Goal: Complete Application Form: Complete application form

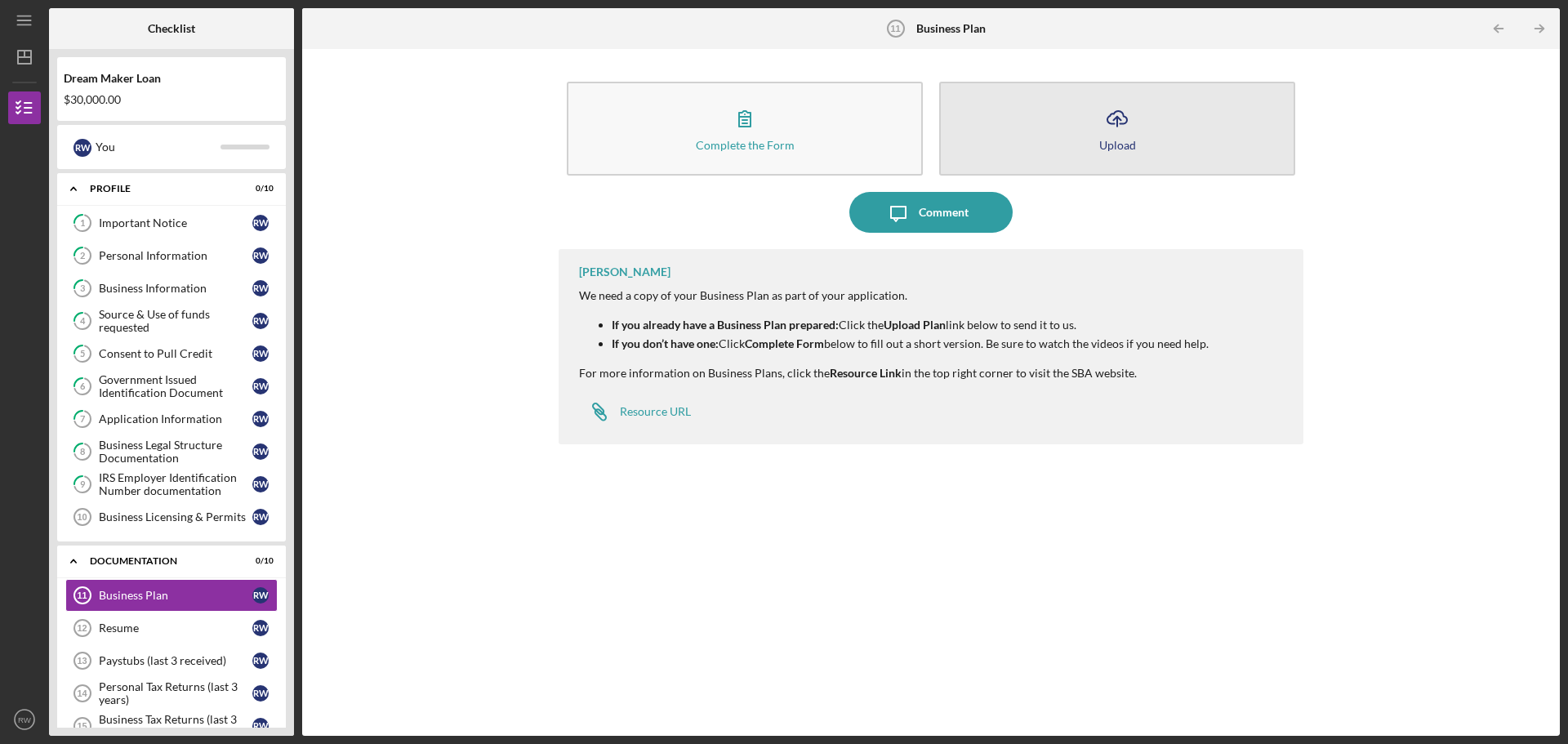
click at [1083, 127] on button "Icon/Upload Upload" at bounding box center [1117, 128] width 356 height 94
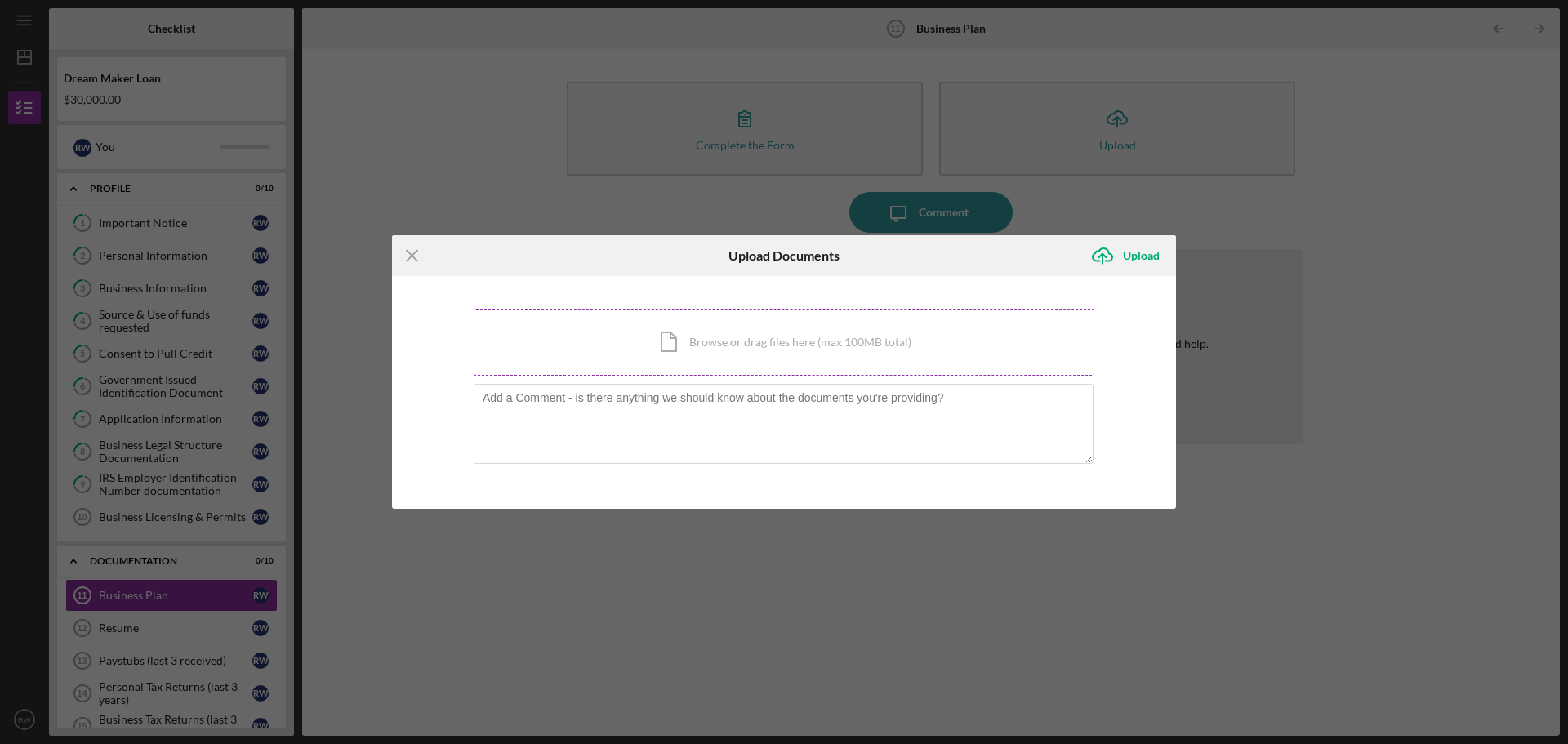
click at [685, 336] on div "Icon/Document Browse or drag files here (max 100MB total) Tap to choose files o…" at bounding box center [784, 342] width 621 height 67
click at [694, 336] on div "Icon/Document Browse or drag files here (max 100MB total) Tap to choose files o…" at bounding box center [784, 342] width 621 height 67
click at [1127, 260] on div "Upload" at bounding box center [1141, 255] width 36 height 32
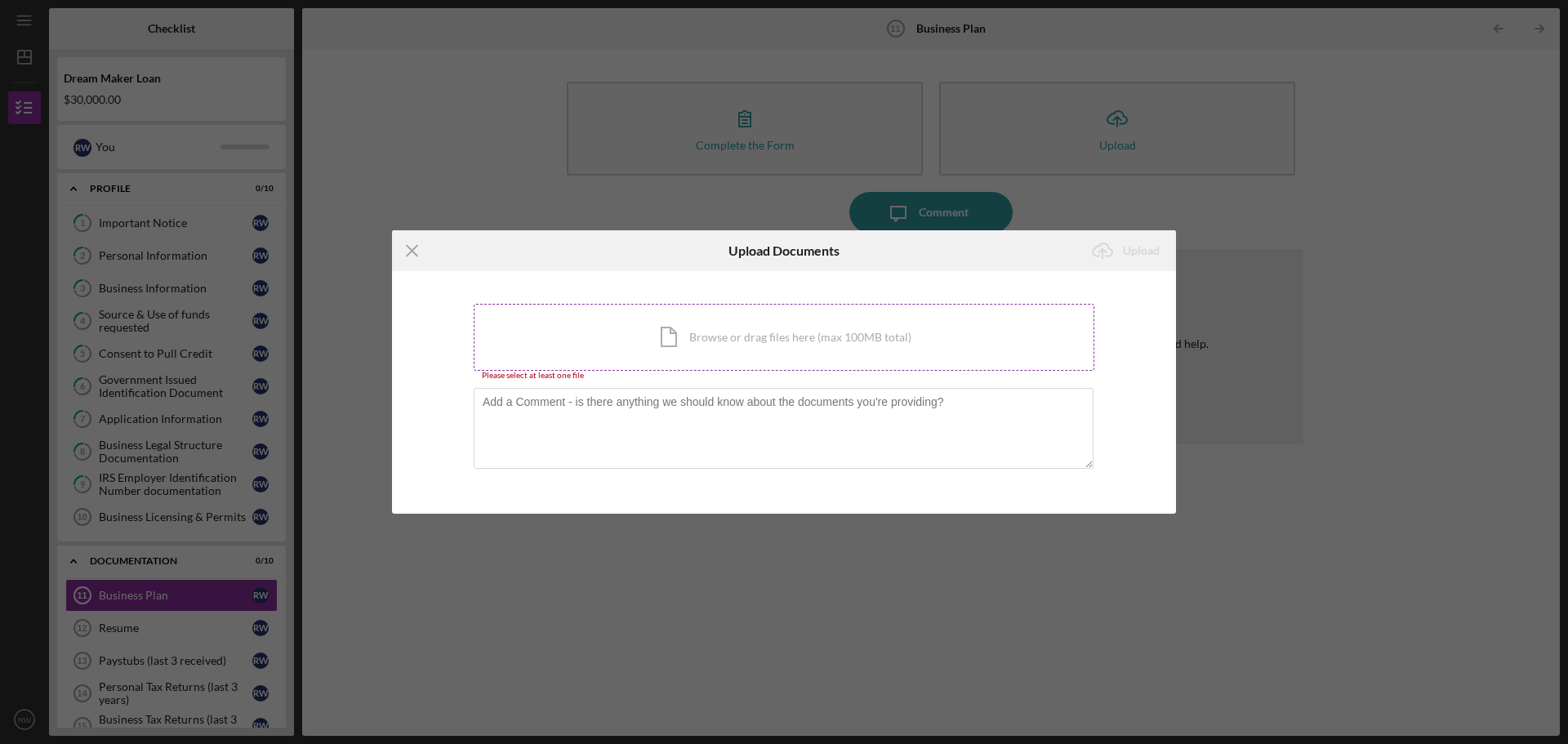
click at [743, 336] on div "Icon/Document Browse or drag files here (max 100MB total) Tap to choose files o…" at bounding box center [784, 337] width 621 height 67
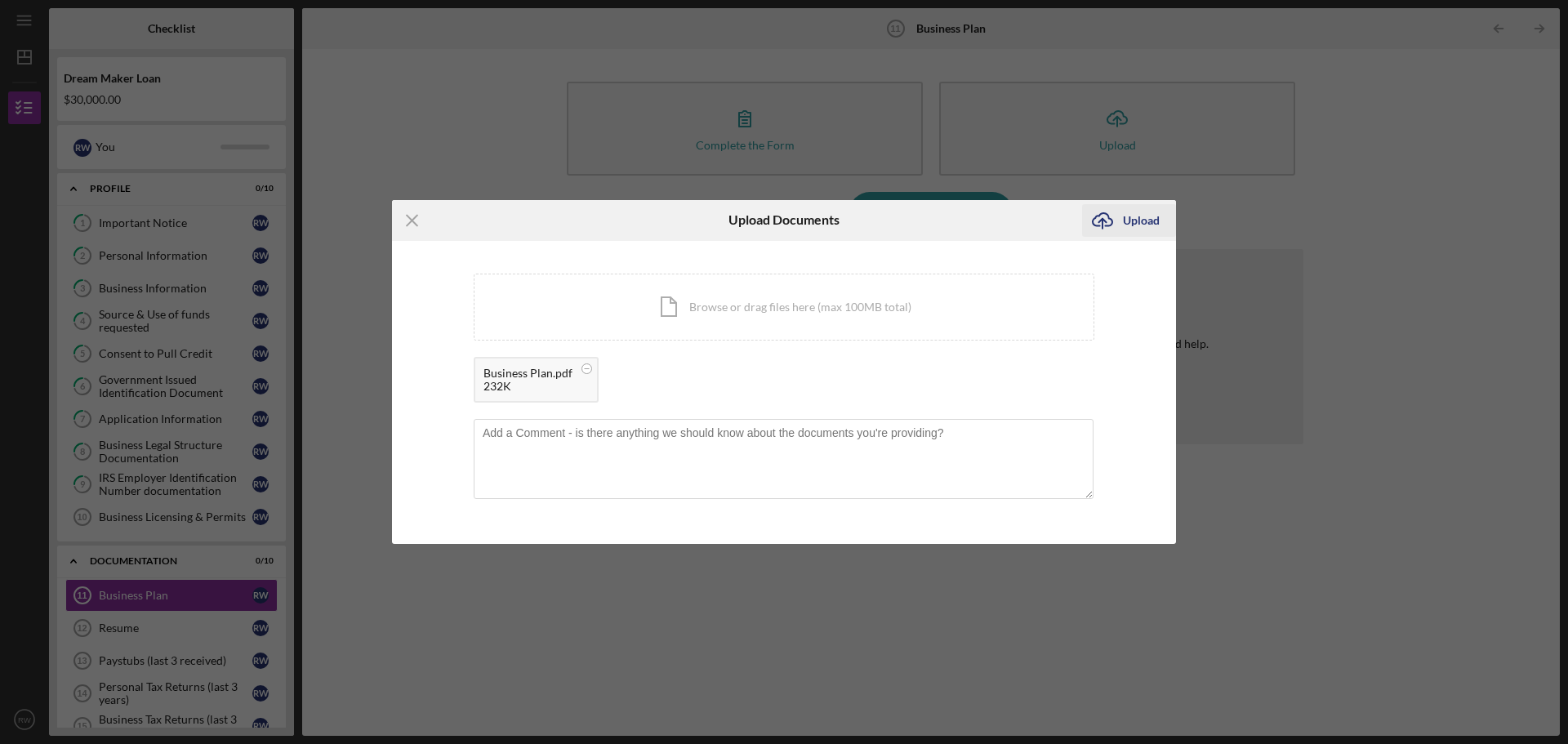
click at [1130, 222] on div "Upload" at bounding box center [1141, 220] width 36 height 32
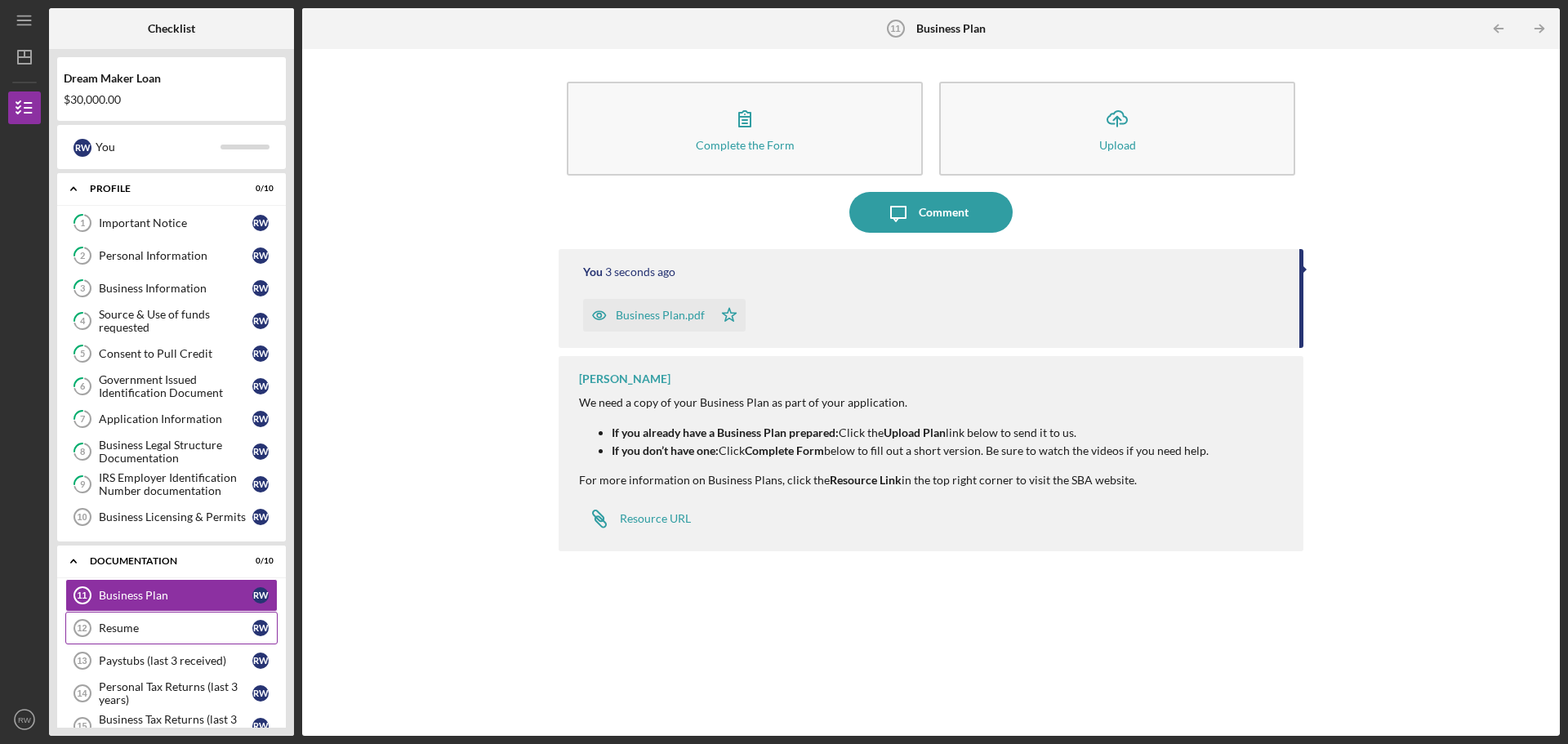
click at [124, 628] on div "Resume" at bounding box center [175, 628] width 153 height 13
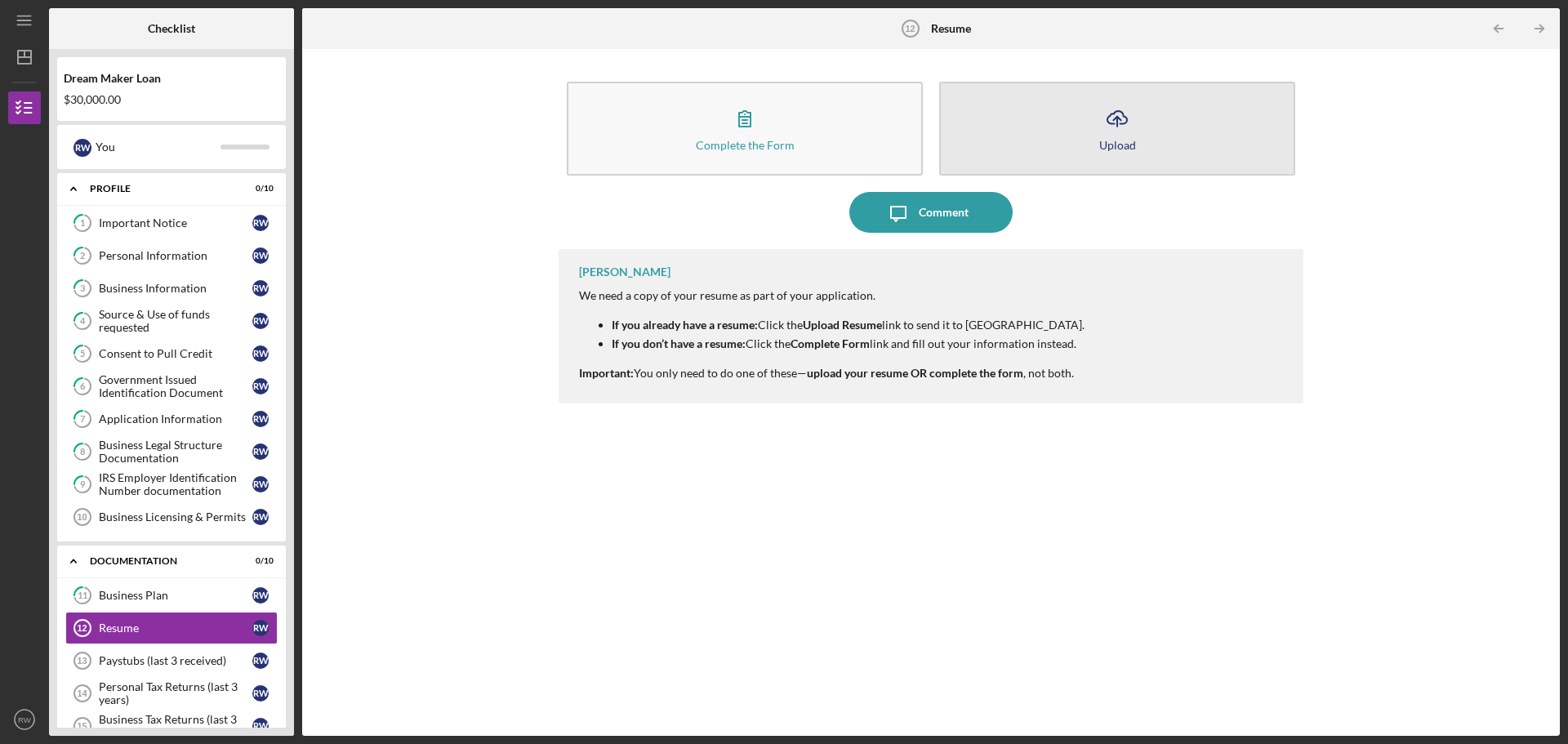
click at [1118, 131] on icon "Icon/Upload" at bounding box center [1117, 118] width 41 height 41
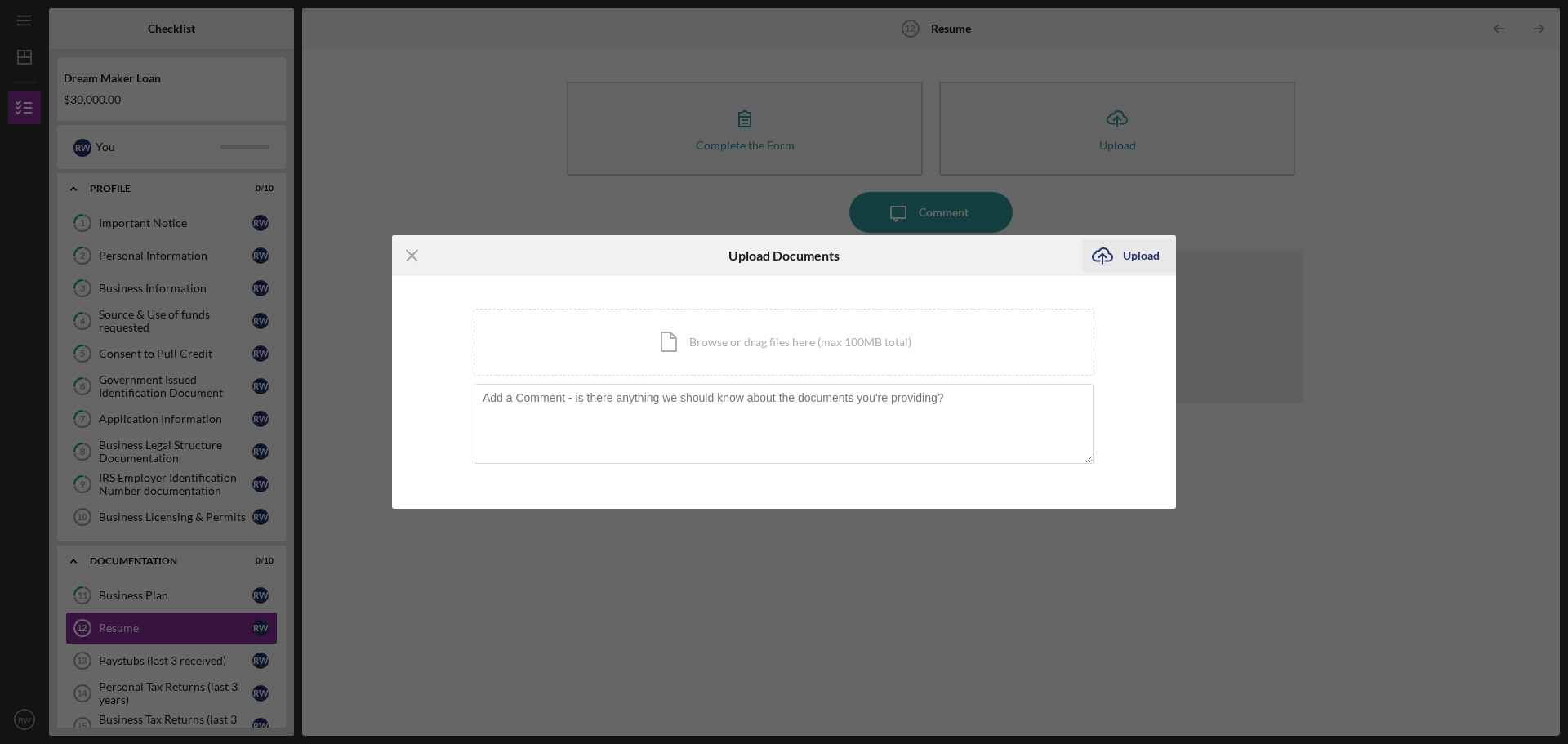
click at [1130, 258] on div "Upload" at bounding box center [1141, 255] width 36 height 32
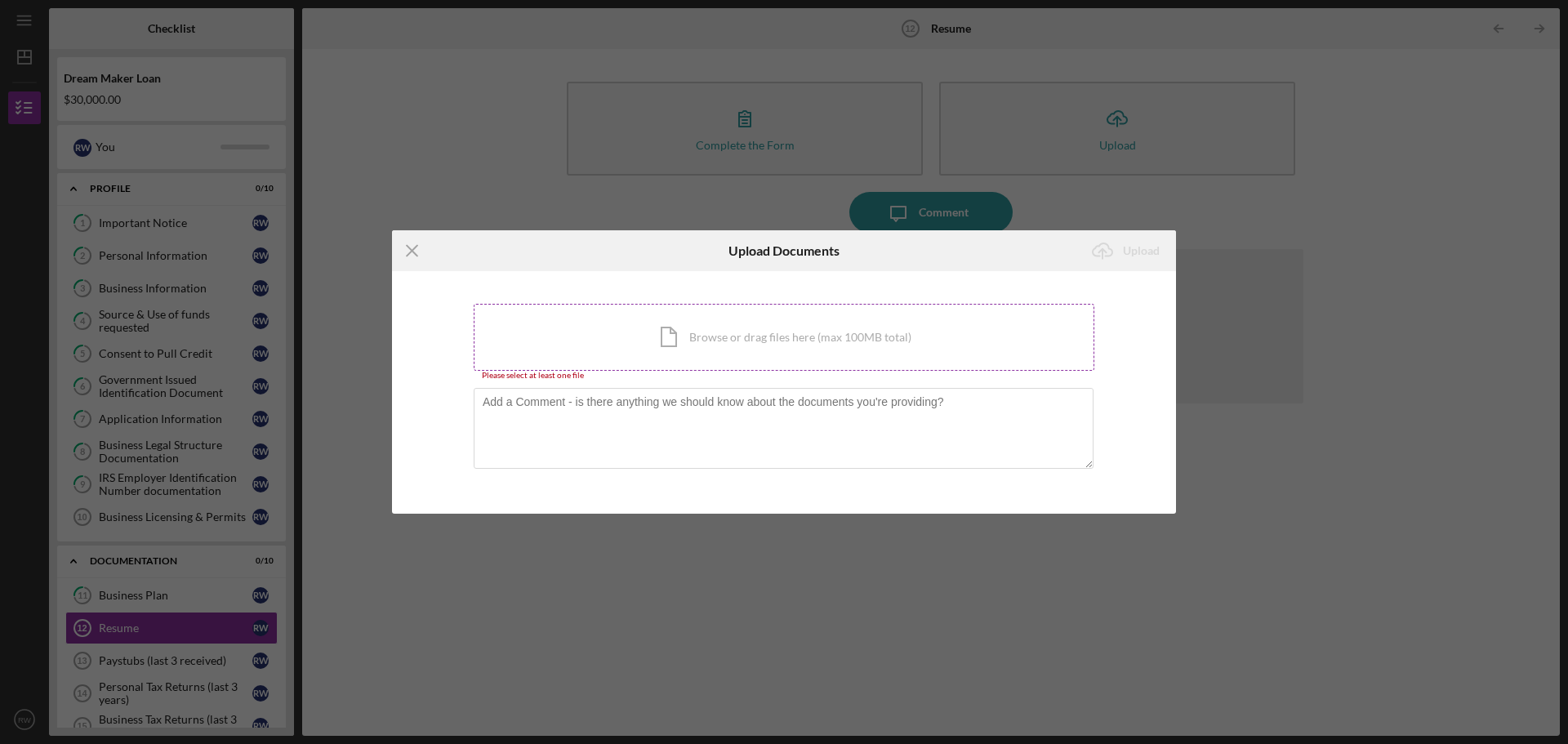
click at [785, 335] on div "Icon/Document Browse or drag files here (max 100MB total) Tap to choose files o…" at bounding box center [784, 337] width 621 height 67
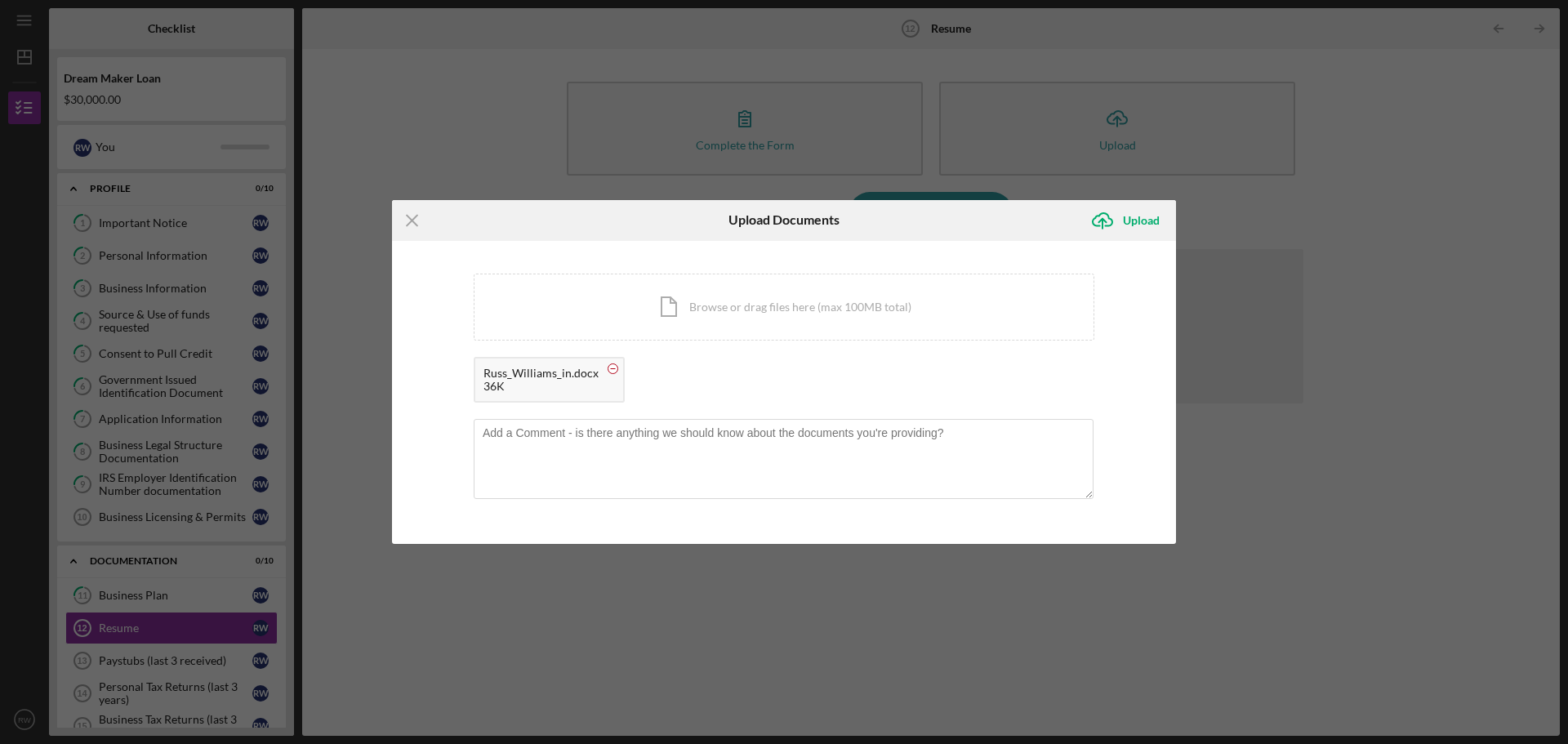
click at [611, 369] on rect at bounding box center [613, 369] width 5 height 1
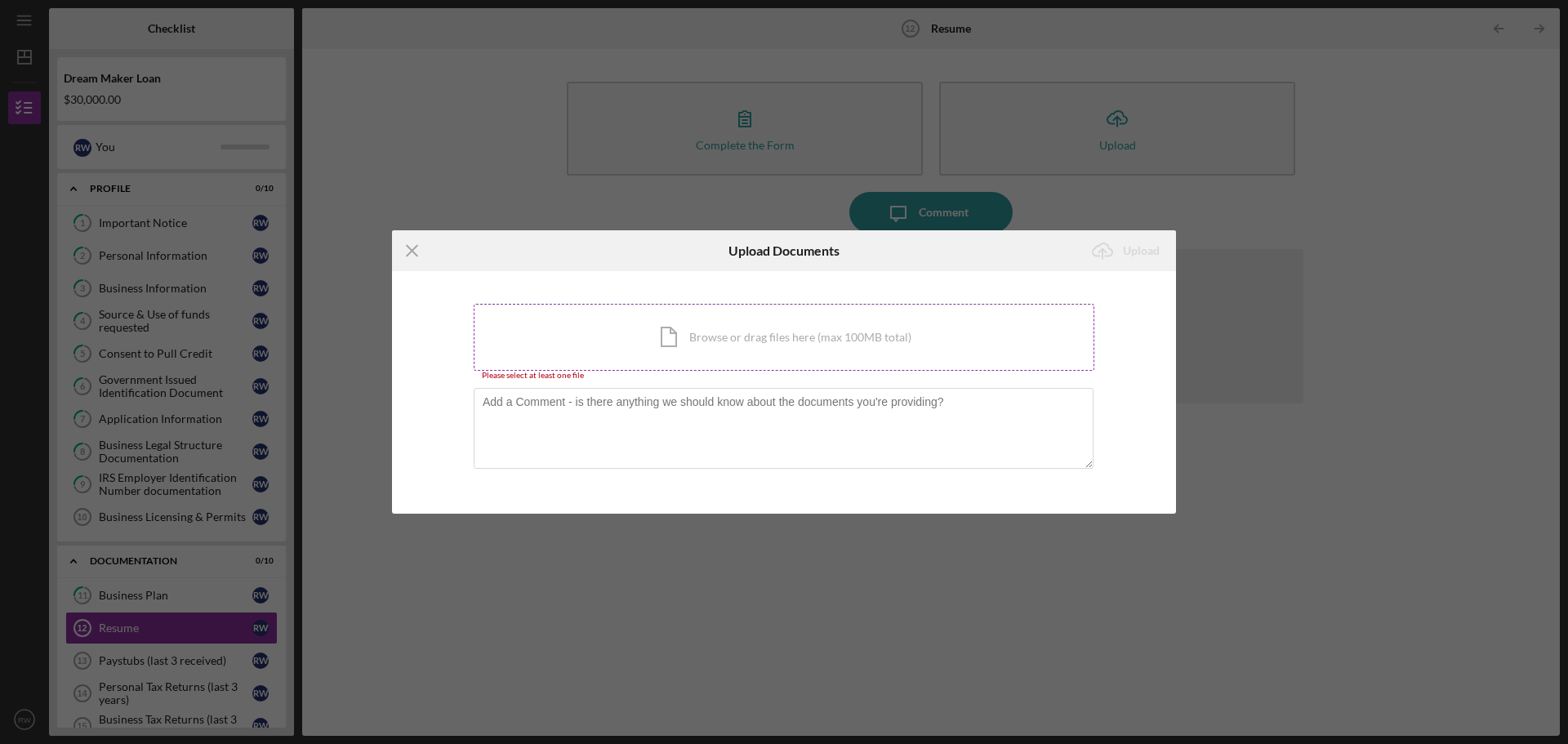
click at [727, 339] on div "Icon/Document Browse or drag files here (max 100MB total) Tap to choose files o…" at bounding box center [784, 337] width 621 height 67
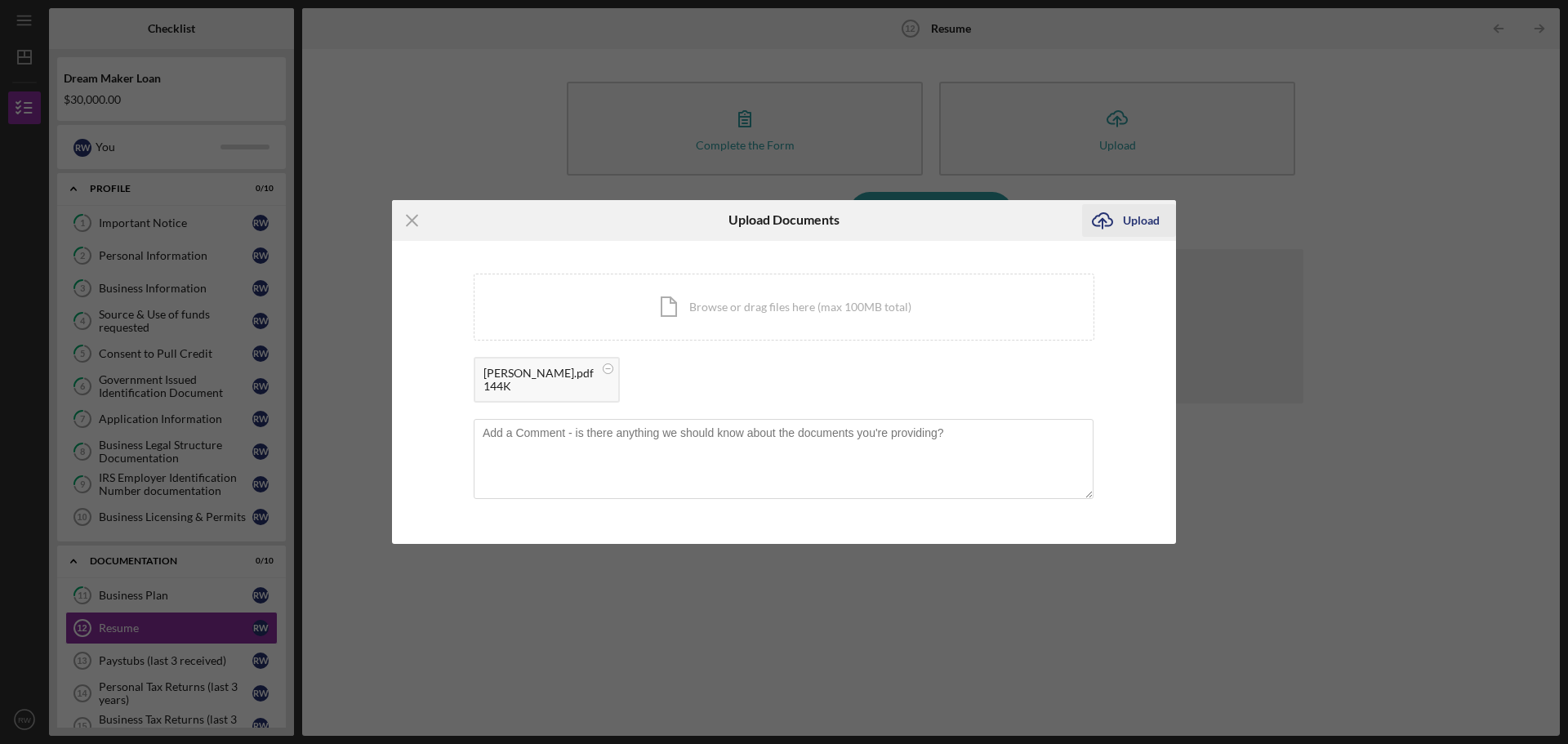
click at [1139, 218] on div "Upload" at bounding box center [1141, 220] width 36 height 32
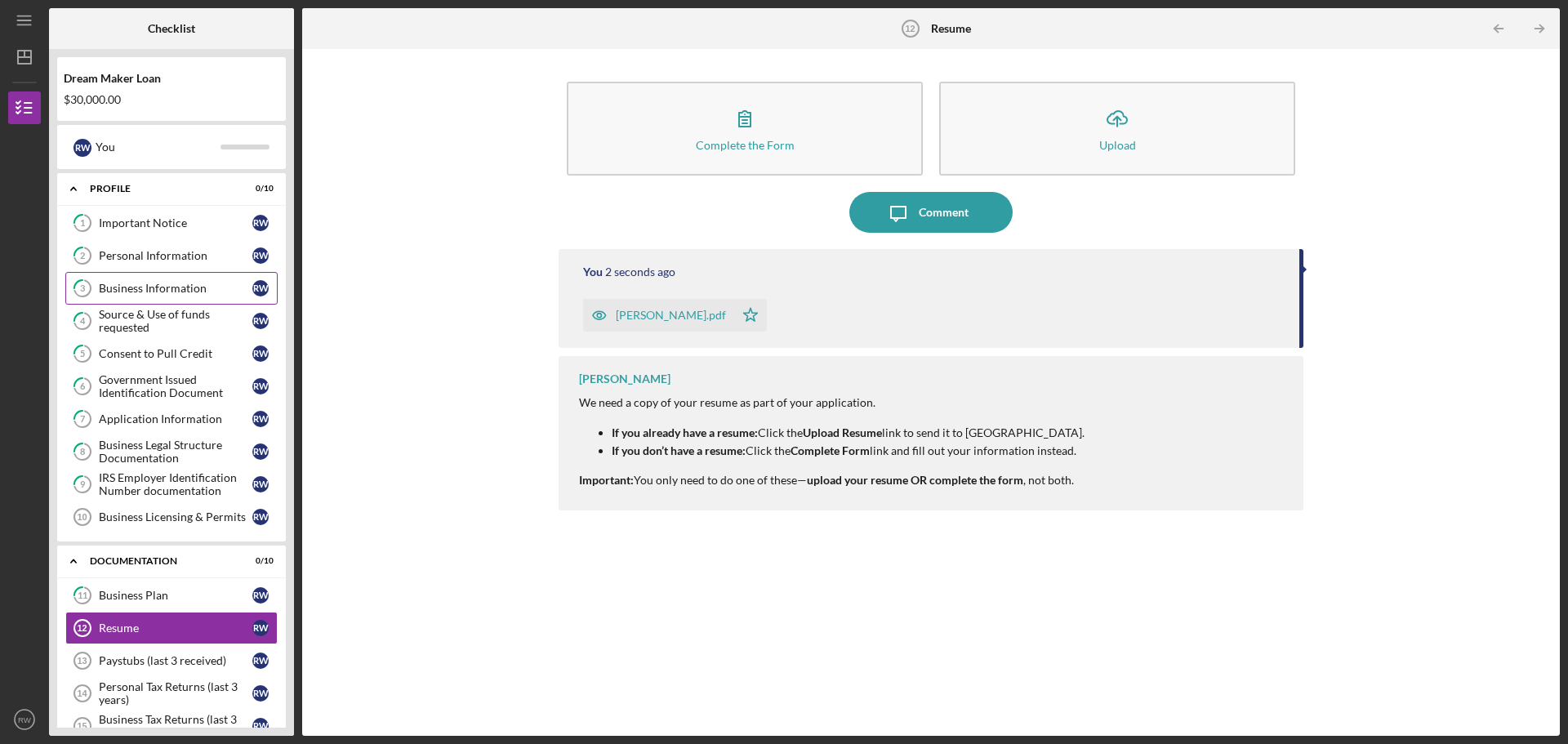
click at [143, 290] on div "Business Information" at bounding box center [175, 288] width 153 height 13
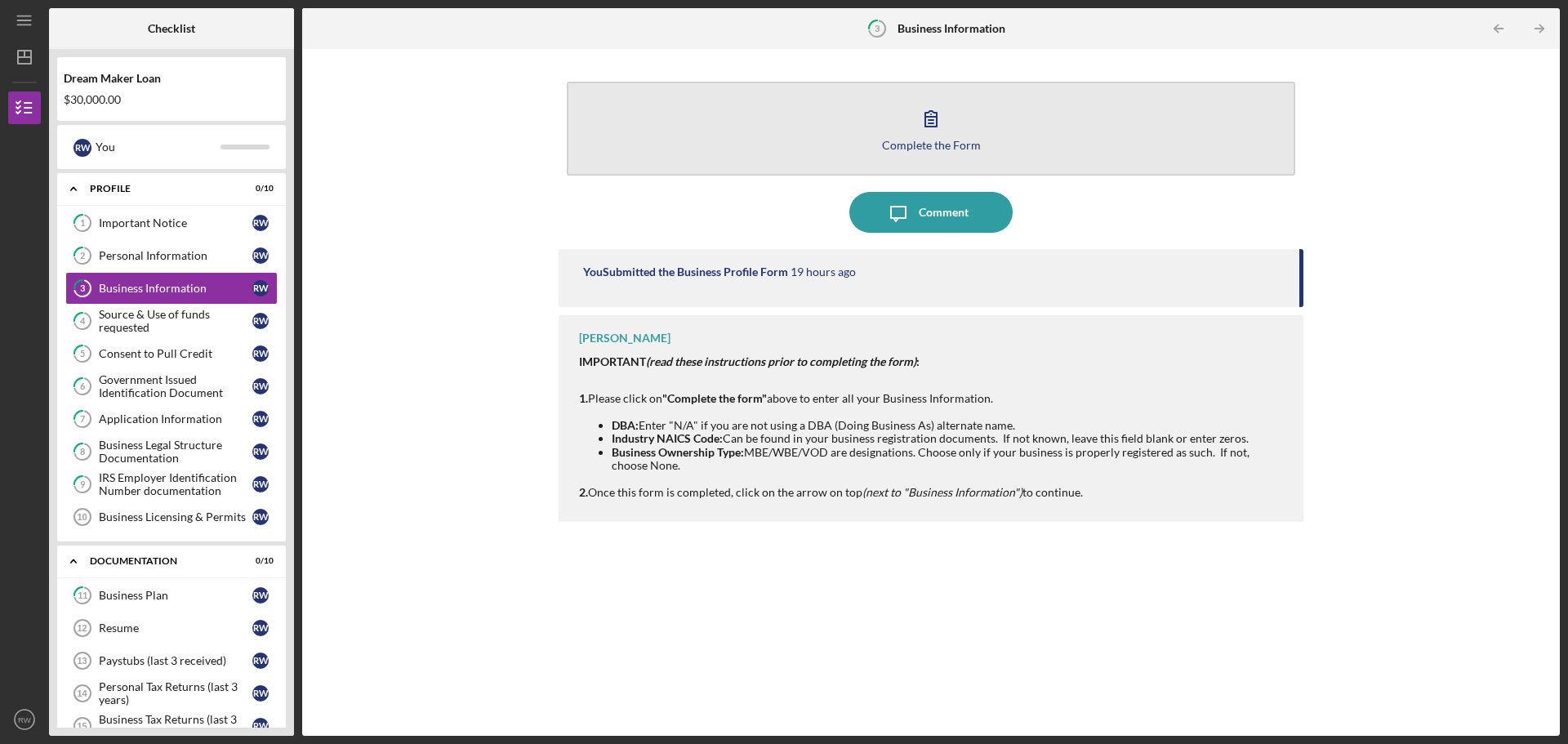
click at [883, 115] on button "Complete the Form Form" at bounding box center [931, 128] width 728 height 94
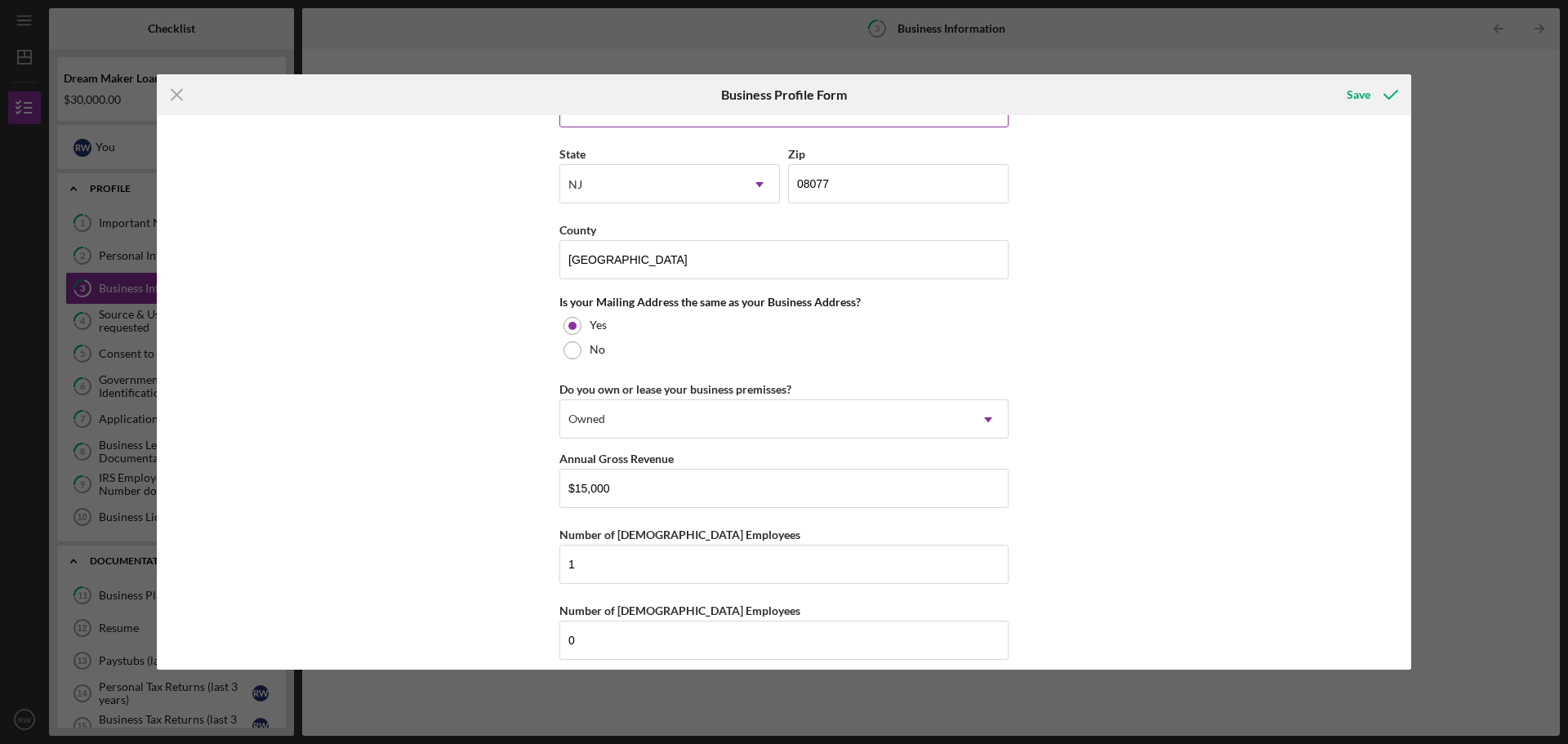
scroll to position [1115, 0]
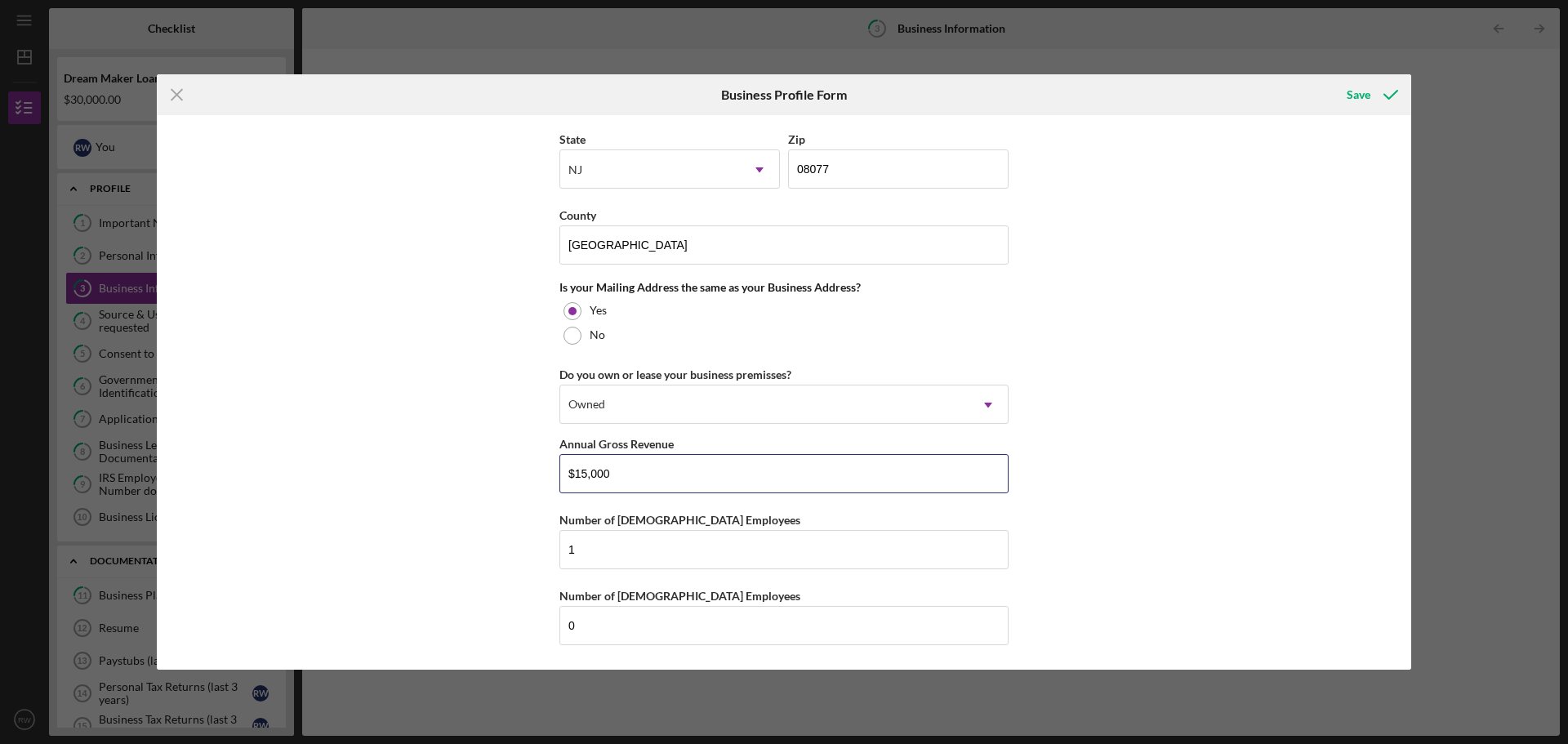
drag, startPoint x: 598, startPoint y: 478, endPoint x: 526, endPoint y: 478, distance: 72.0
click at [526, 478] on div "Business Name FlyCatcher-r DBA FlyCatch-R Business Start Date [DATE] Legal Stru…" at bounding box center [784, 392] width 1255 height 554
drag, startPoint x: 583, startPoint y: 473, endPoint x: 536, endPoint y: 472, distance: 47.0
click at [536, 472] on div "Business Name FlyCatcher-r DBA FlyCatch-R Business Start Date [DATE] Legal Stru…" at bounding box center [784, 392] width 1255 height 554
type input "$90,000"
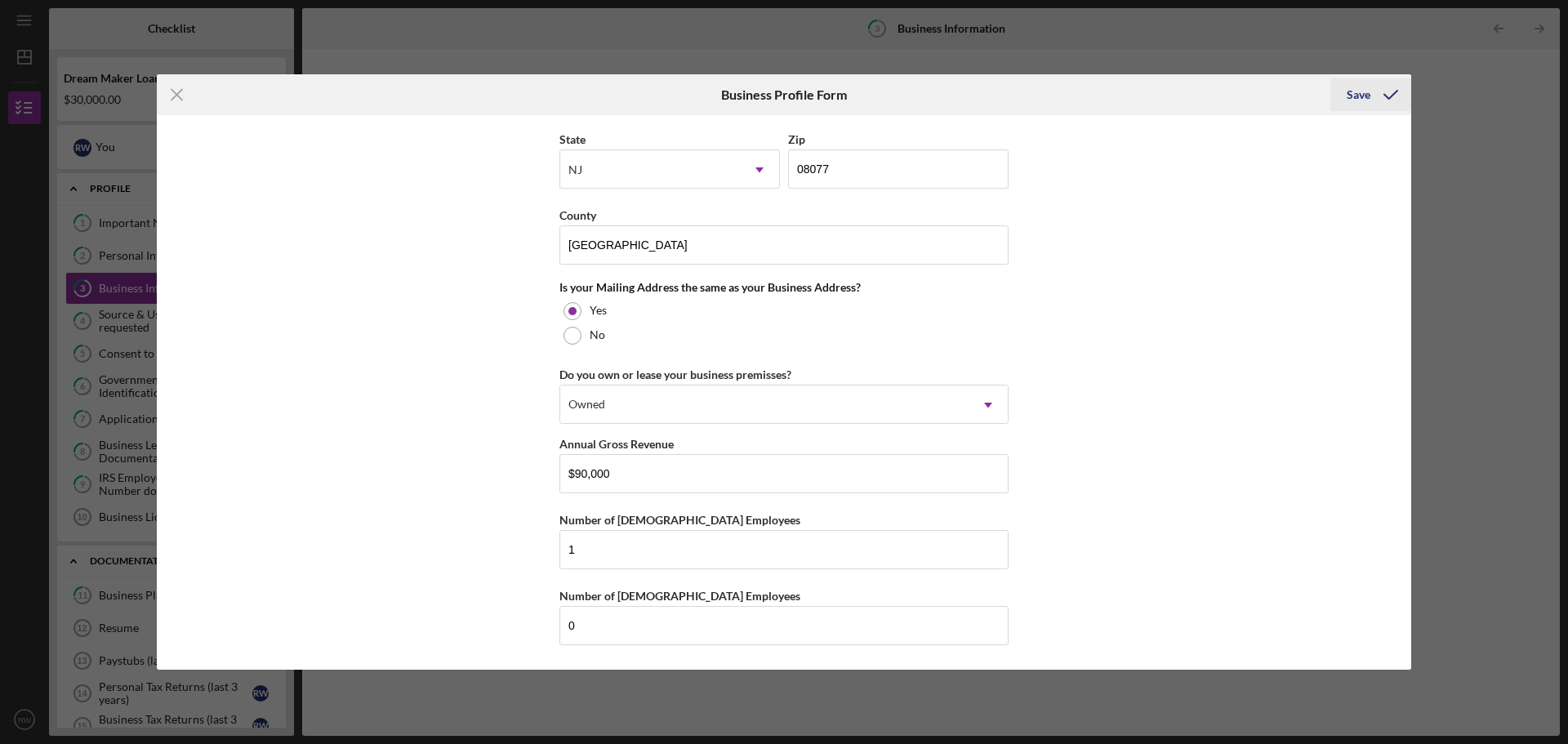
click at [1365, 94] on div "Save" at bounding box center [1358, 94] width 24 height 32
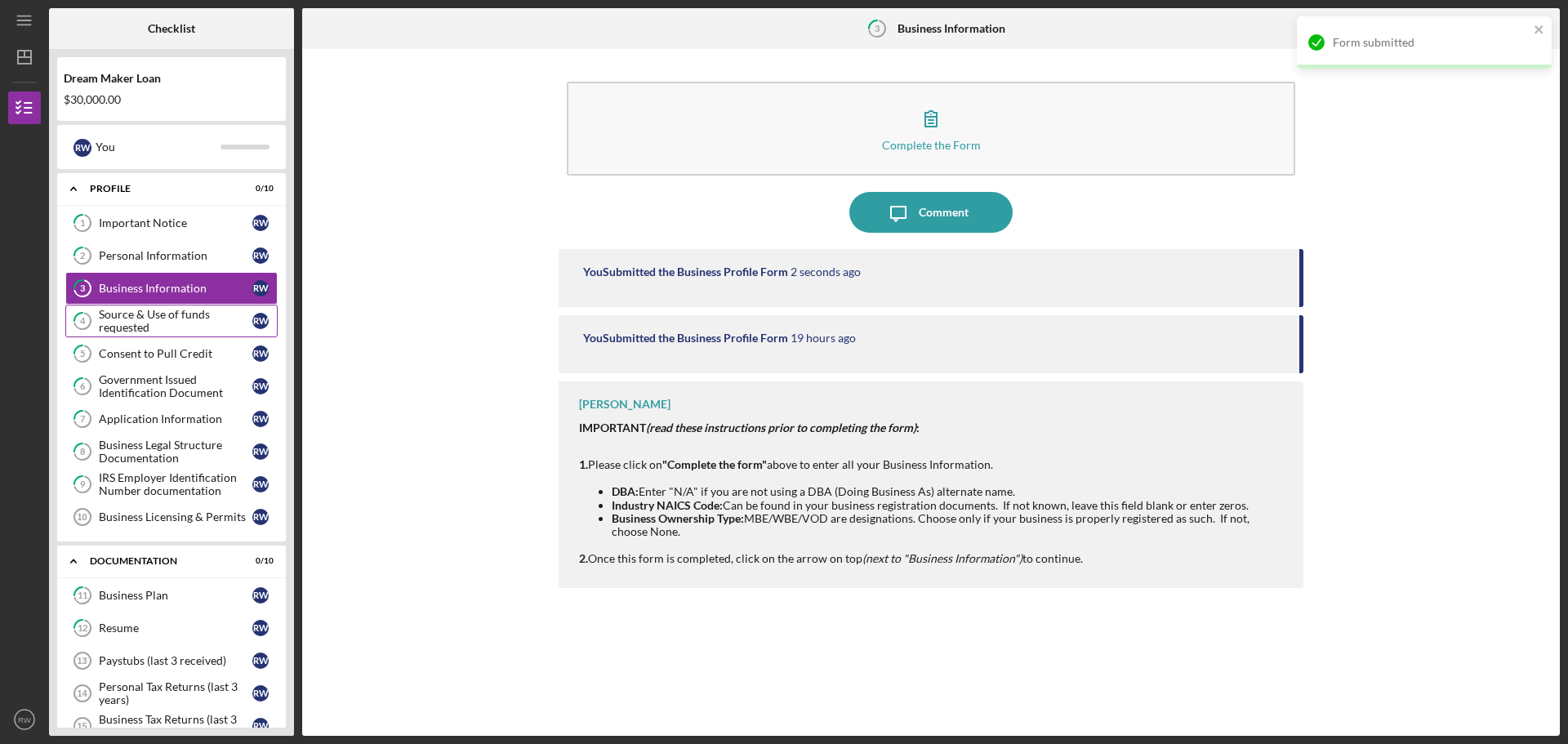
click at [132, 317] on div "Source & Use of funds requested" at bounding box center [175, 321] width 153 height 27
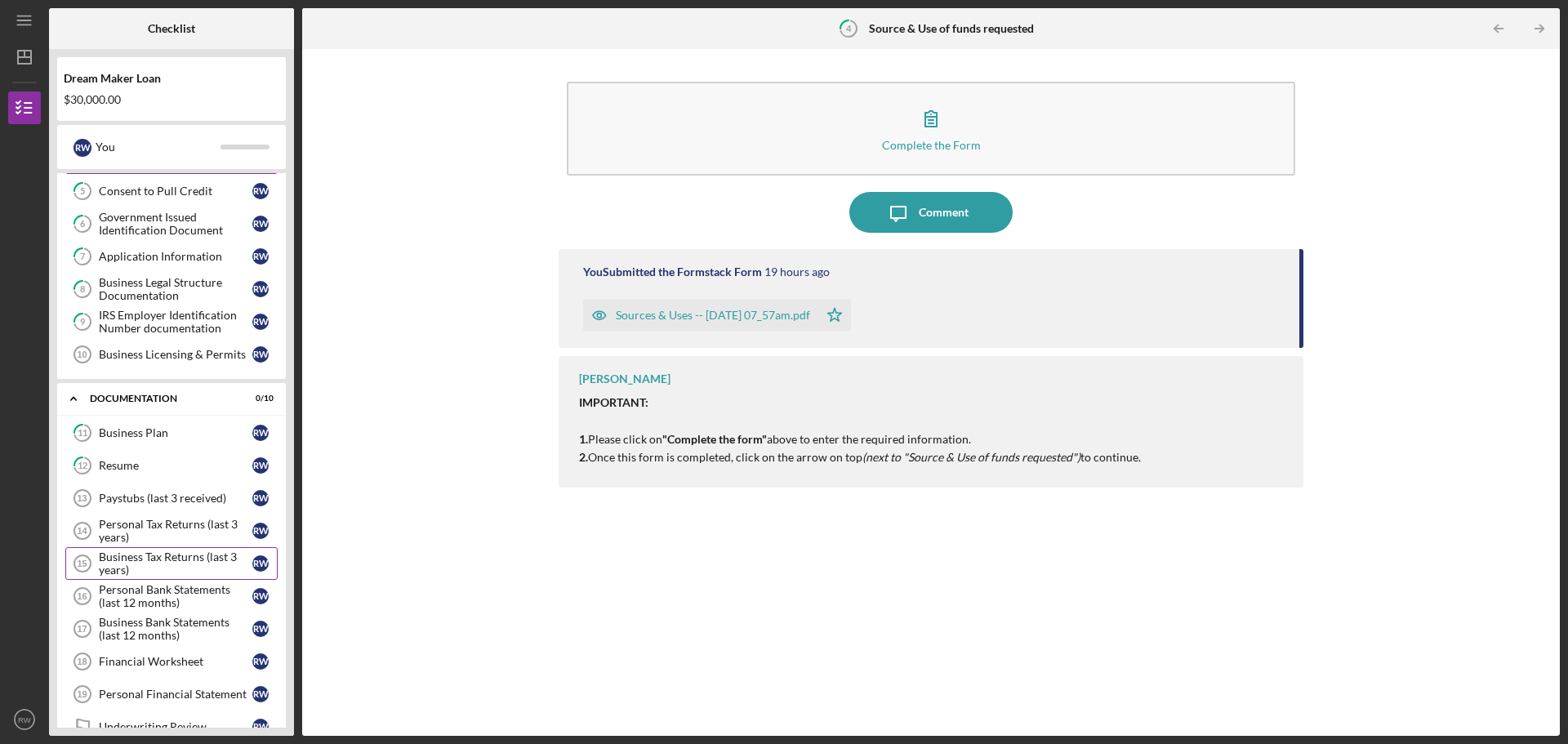
scroll to position [245, 0]
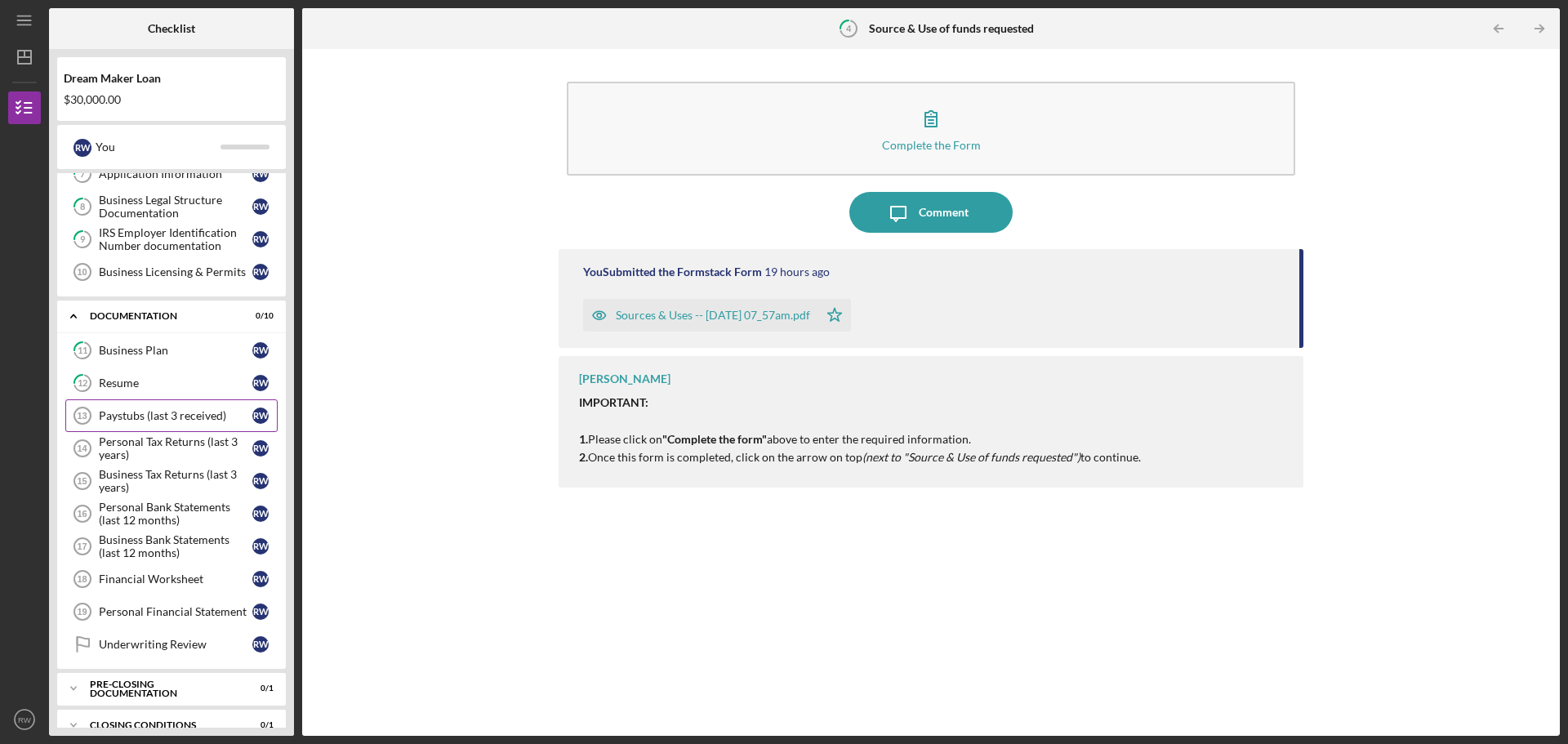
click at [134, 416] on div "Paystubs (last 3 received)" at bounding box center [175, 416] width 153 height 13
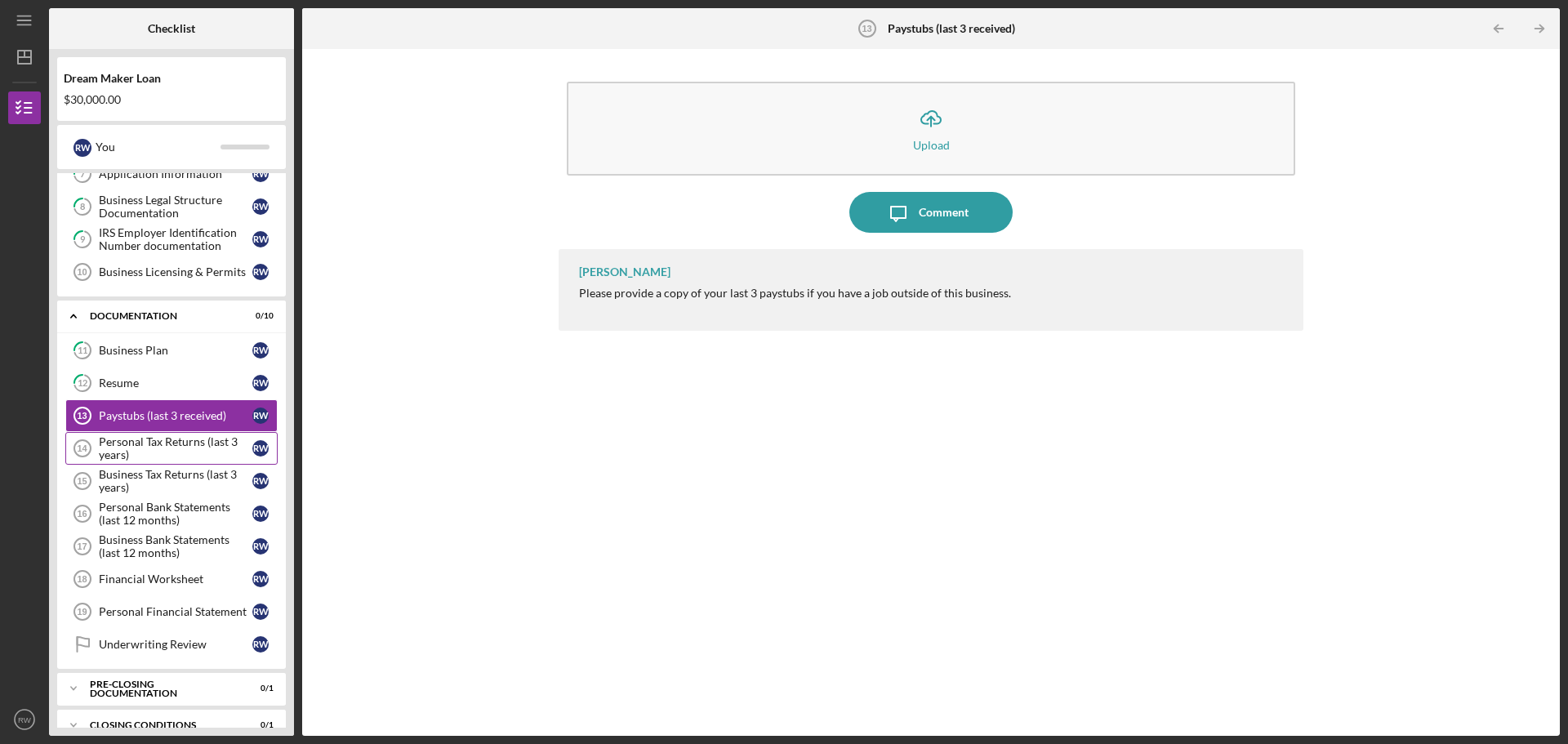
click at [150, 443] on div "Personal Tax Returns (last 3 years)" at bounding box center [175, 448] width 153 height 27
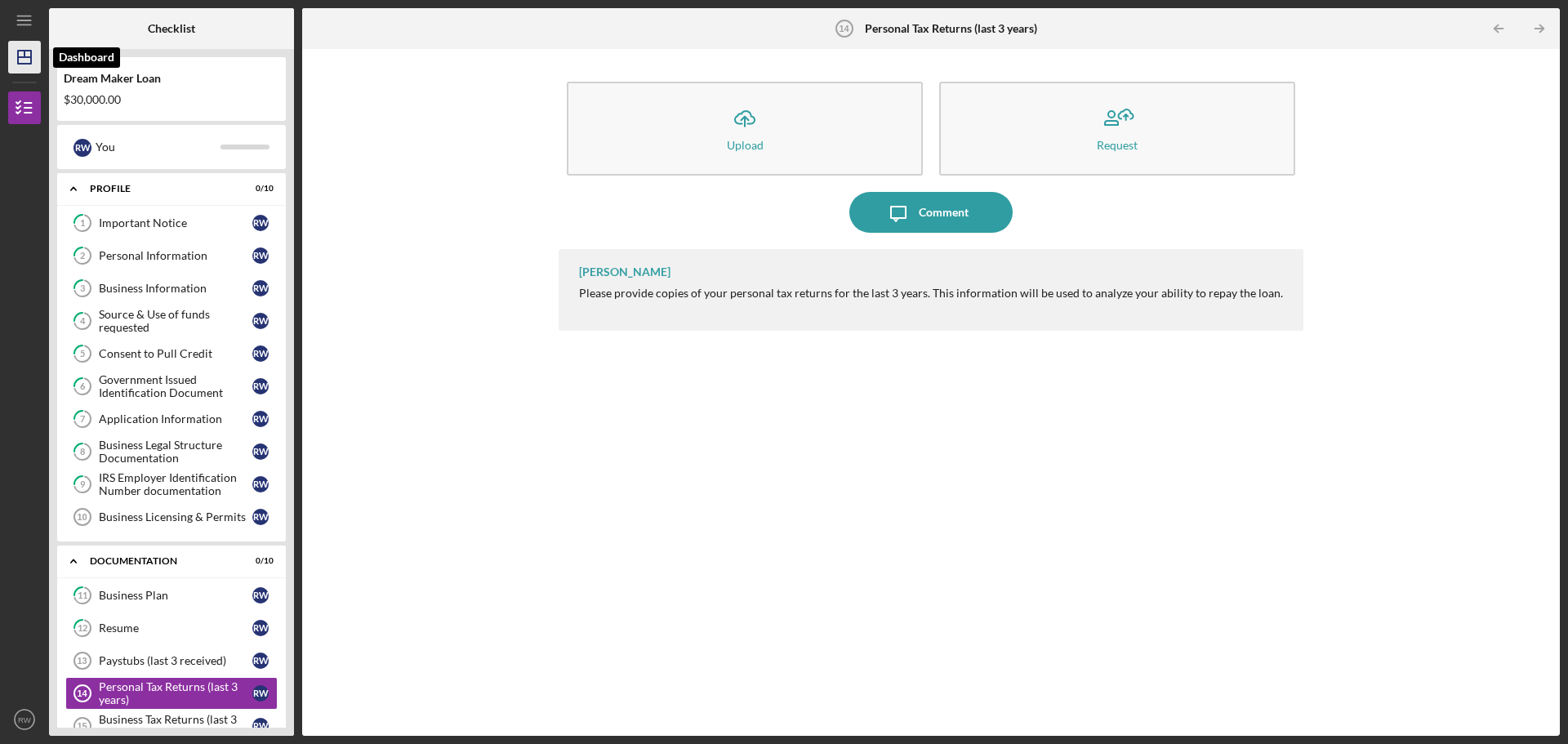
click at [23, 59] on icon "Icon/Dashboard" at bounding box center [24, 56] width 41 height 41
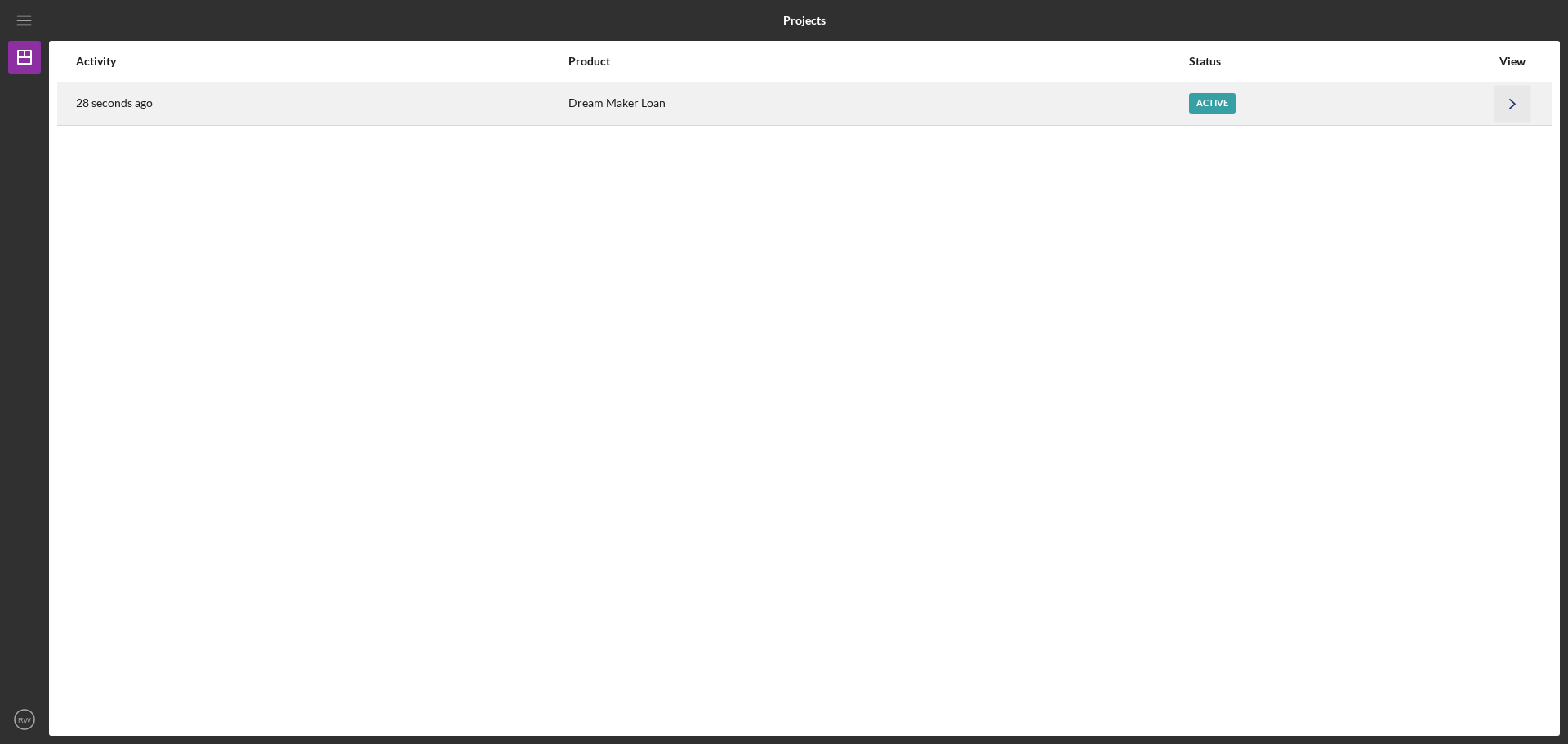
click at [1506, 99] on icon "Icon/Navigate" at bounding box center [1513, 104] width 36 height 36
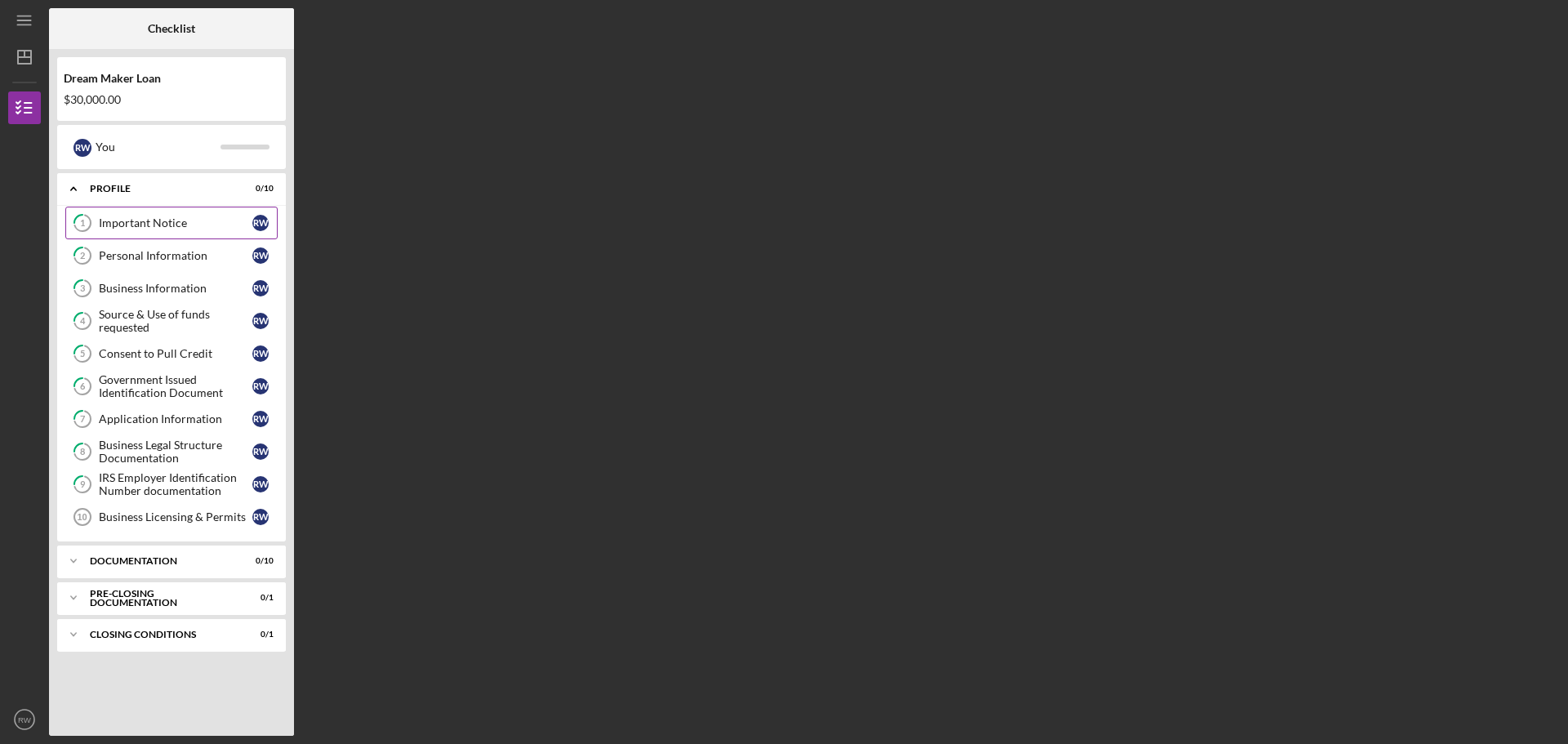
click at [138, 220] on div "Important Notice" at bounding box center [175, 223] width 153 height 13
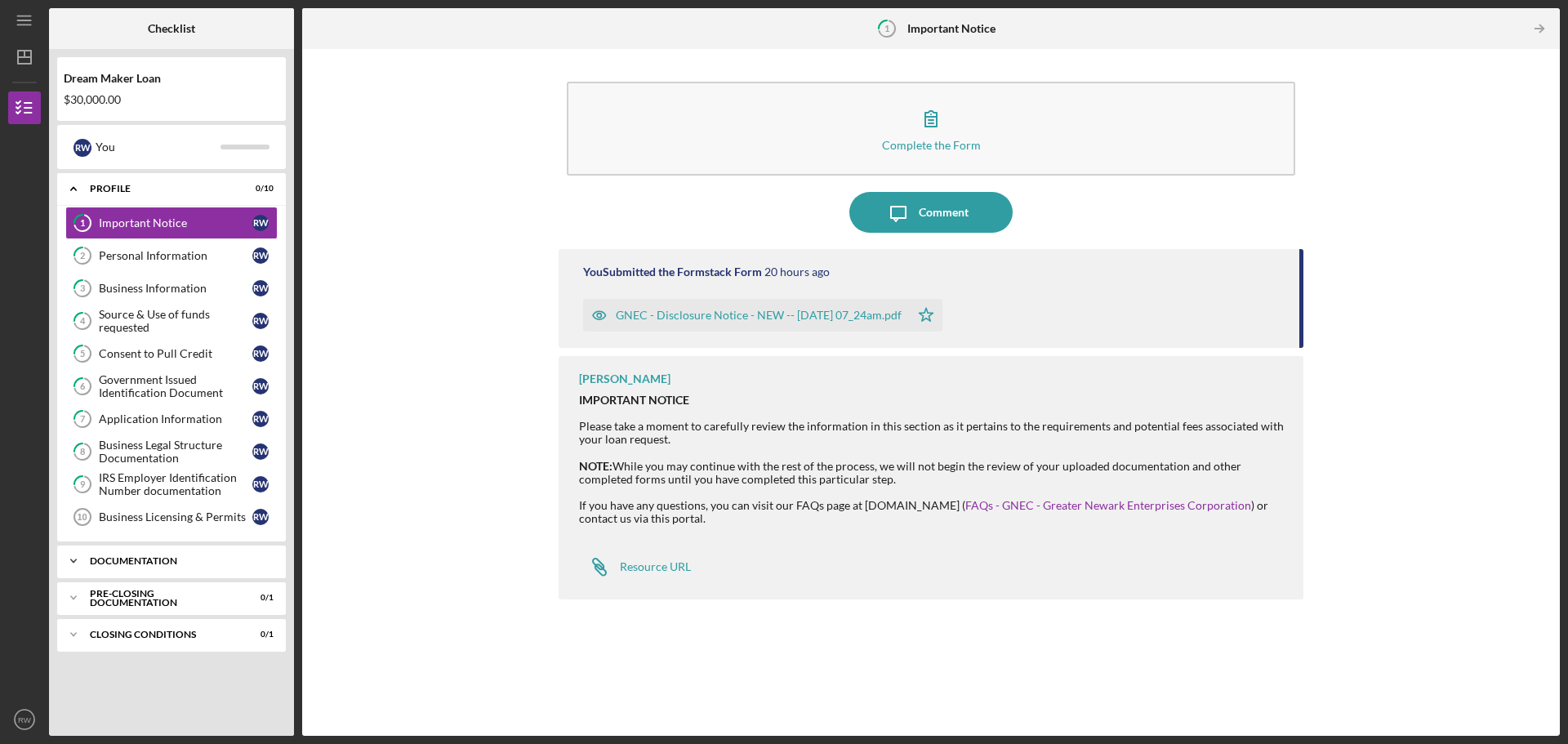
click at [74, 560] on icon "Icon/Expander" at bounding box center [73, 560] width 32 height 32
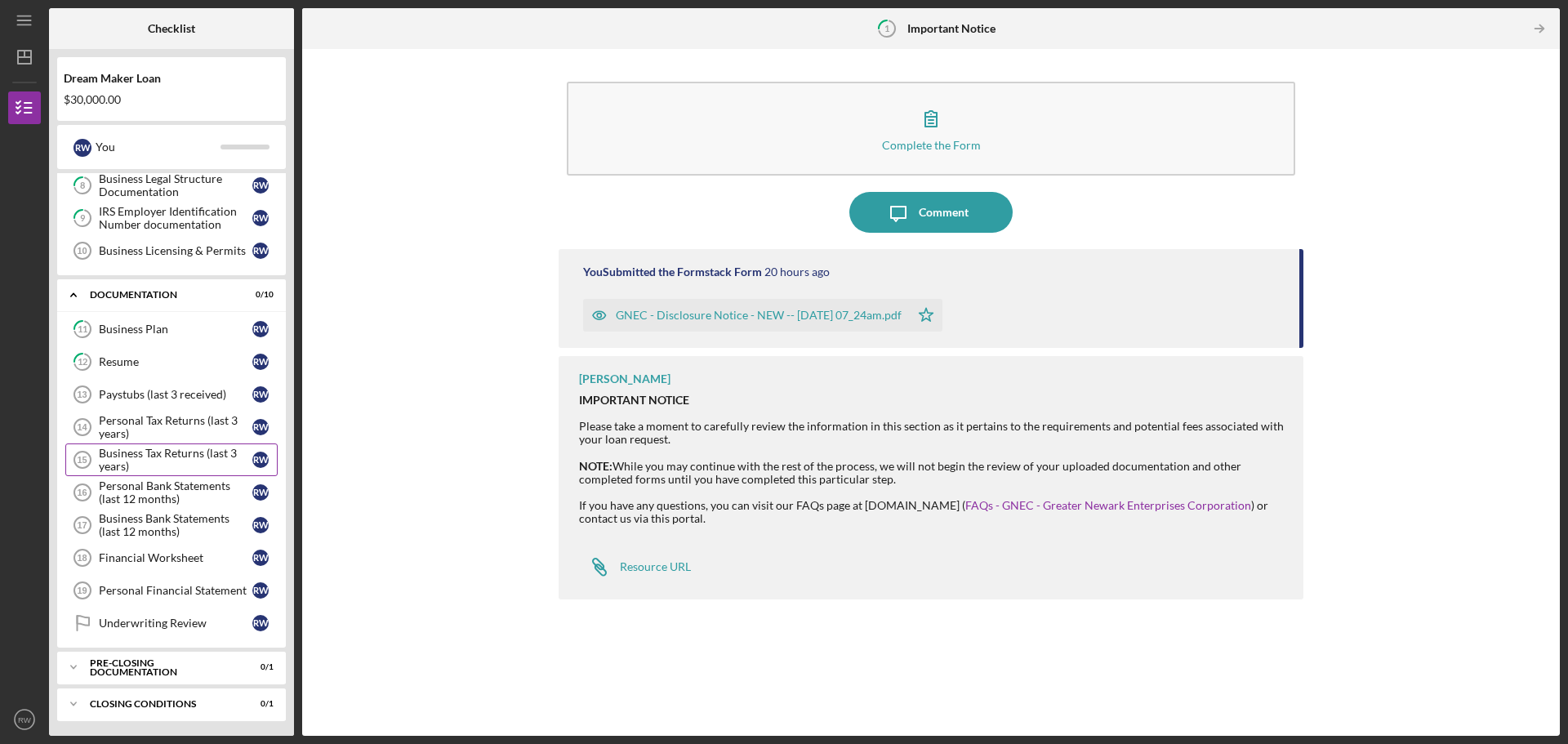
scroll to position [268, 0]
click at [148, 391] on div "Paystubs (last 3 received)" at bounding box center [175, 393] width 153 height 13
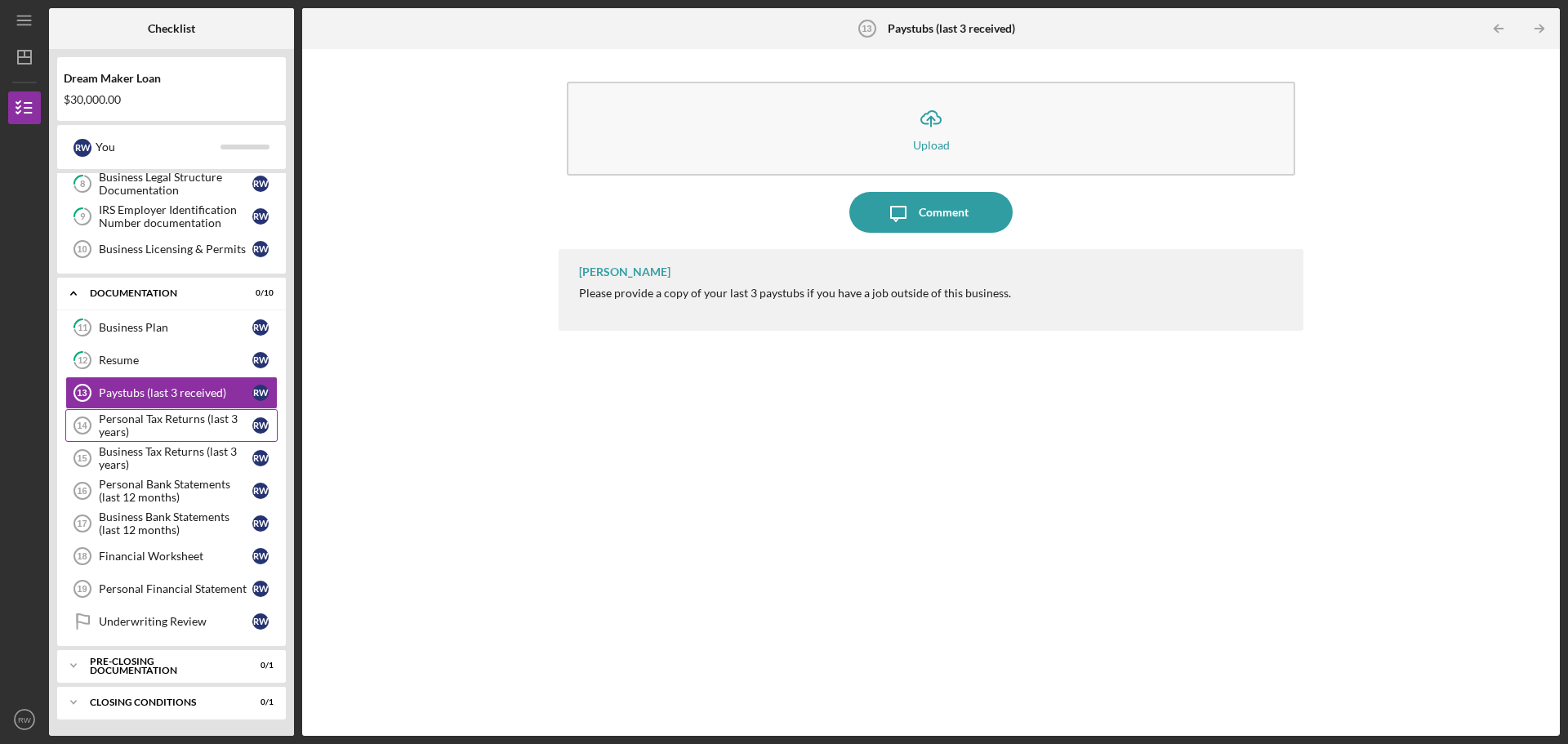
click at [145, 417] on div "Personal Tax Returns (last 3 years)" at bounding box center [175, 426] width 153 height 27
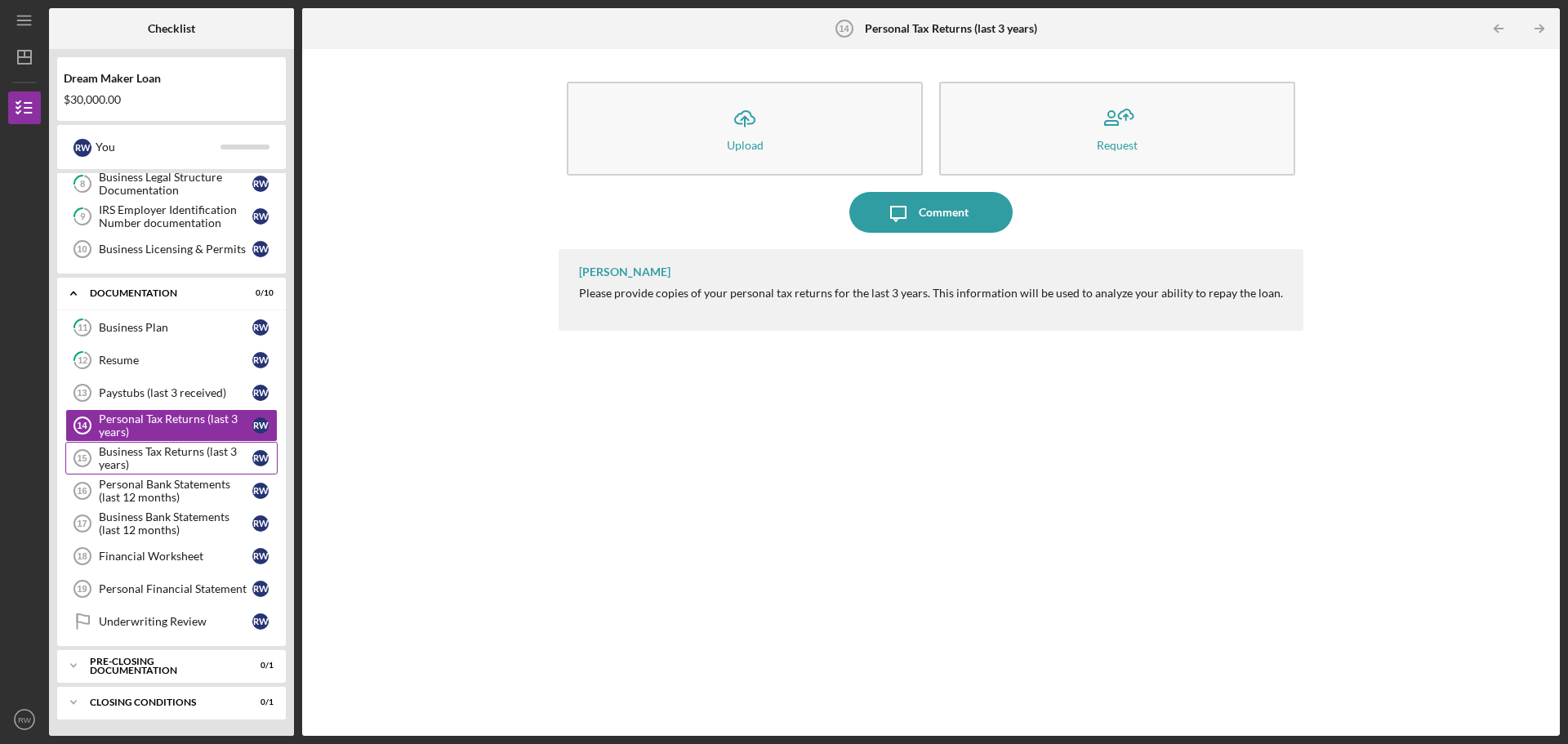
click at [171, 465] on div "Business Tax Returns (last 3 years)" at bounding box center [175, 458] width 153 height 27
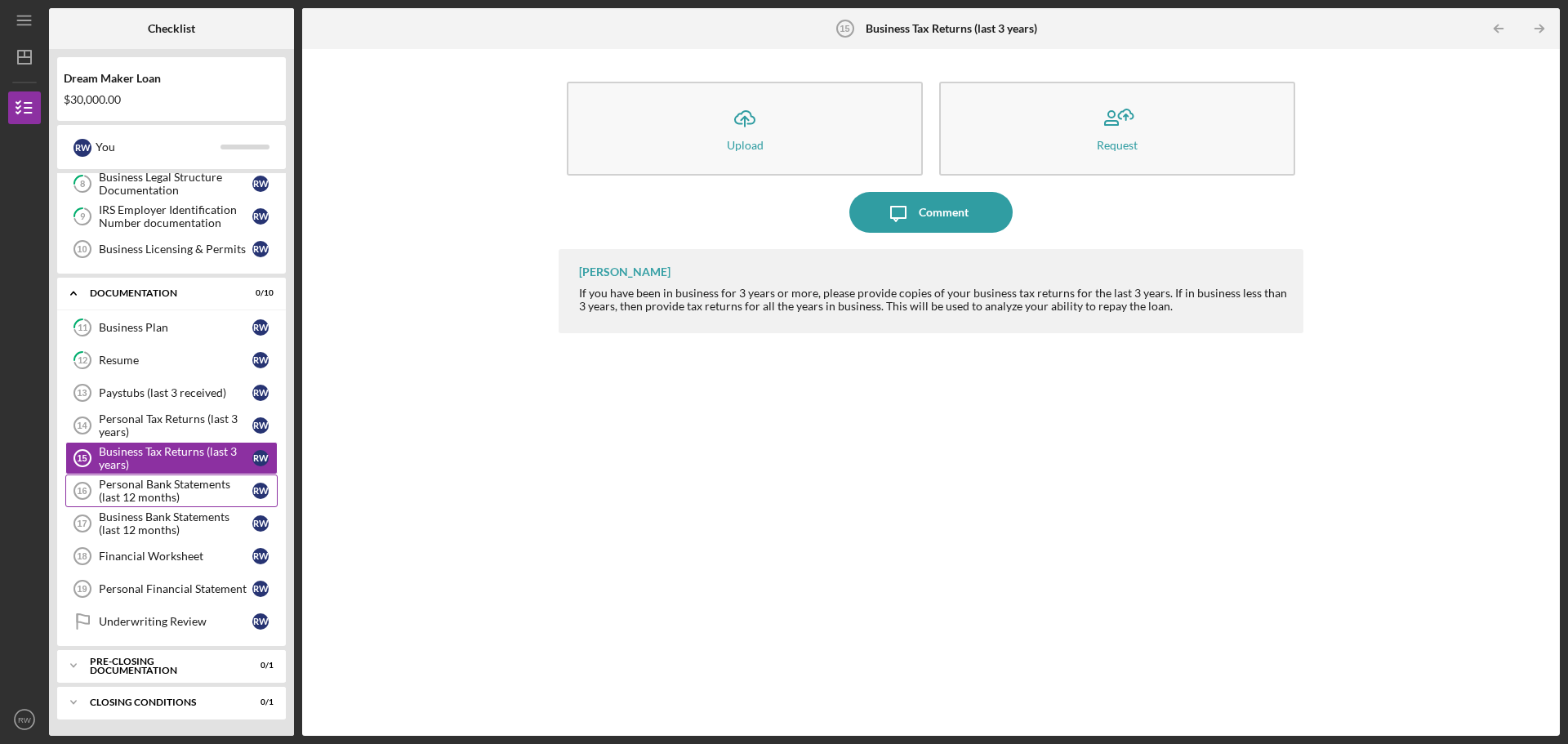
click at [158, 489] on div "Personal Bank Statements (last 12 months)" at bounding box center [175, 491] width 153 height 27
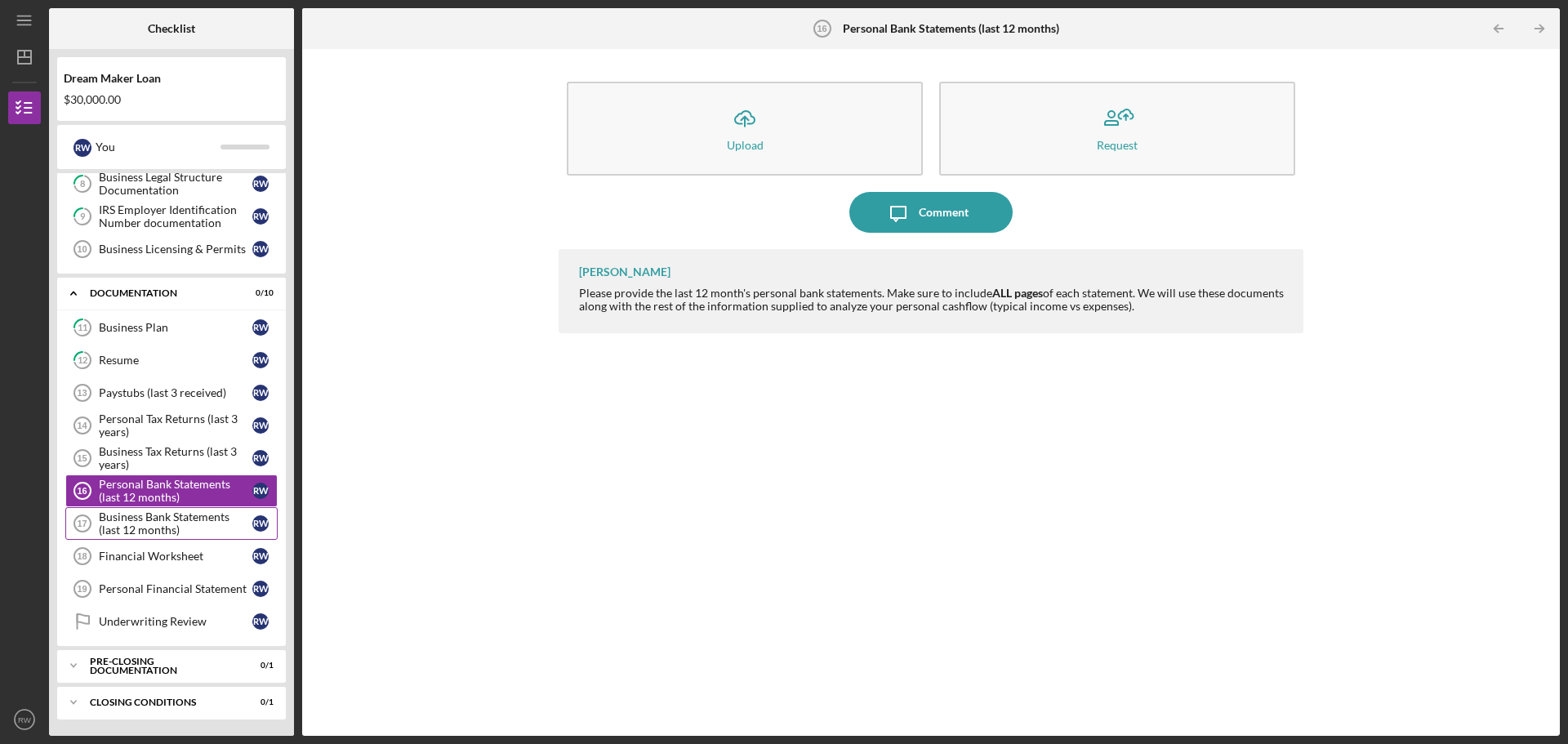
click at [151, 525] on div "Business Bank Statements (last 12 months)" at bounding box center [175, 524] width 153 height 27
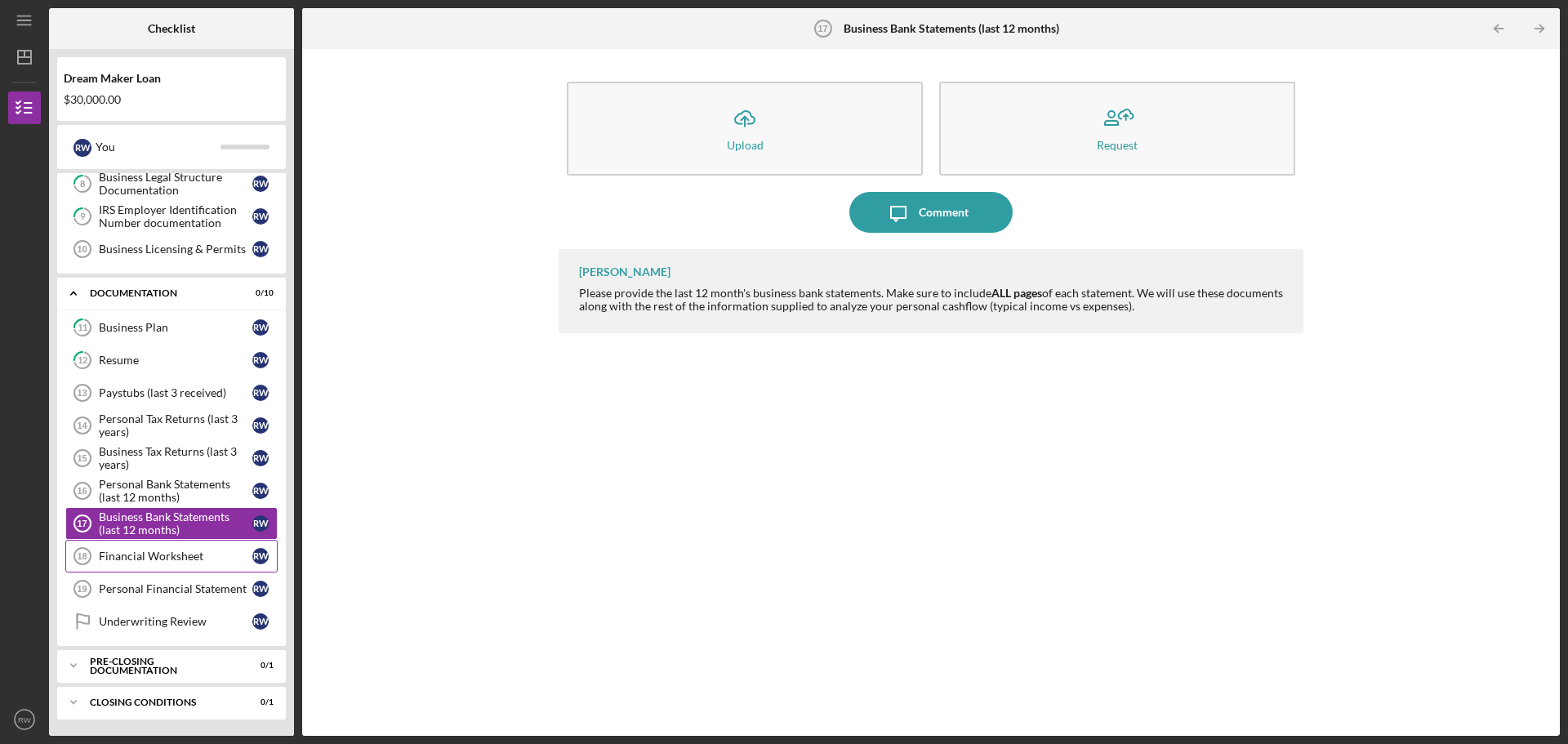
click at [167, 552] on div "Financial Worksheet" at bounding box center [175, 556] width 153 height 13
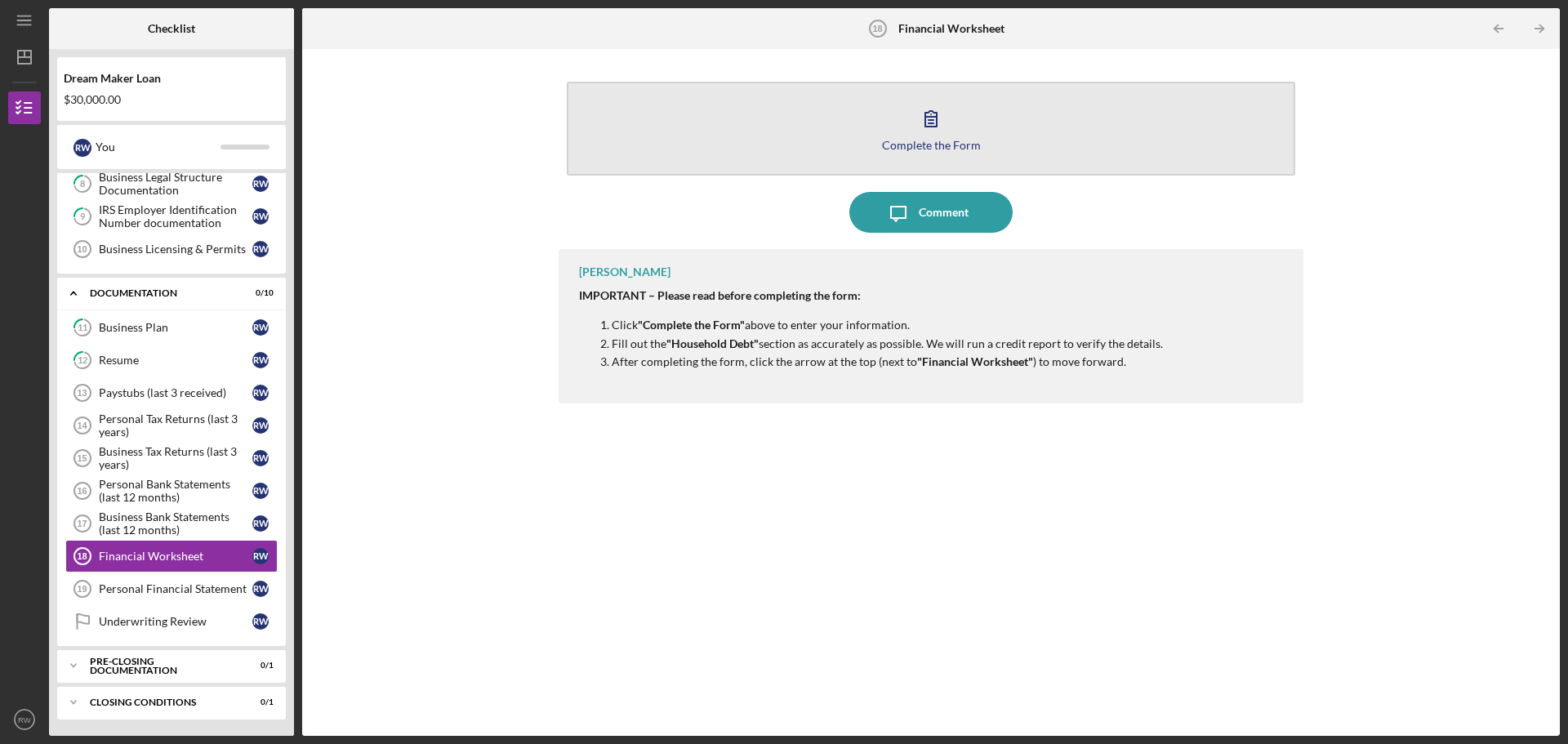
click at [903, 118] on button "Complete the Form Form" at bounding box center [931, 128] width 728 height 94
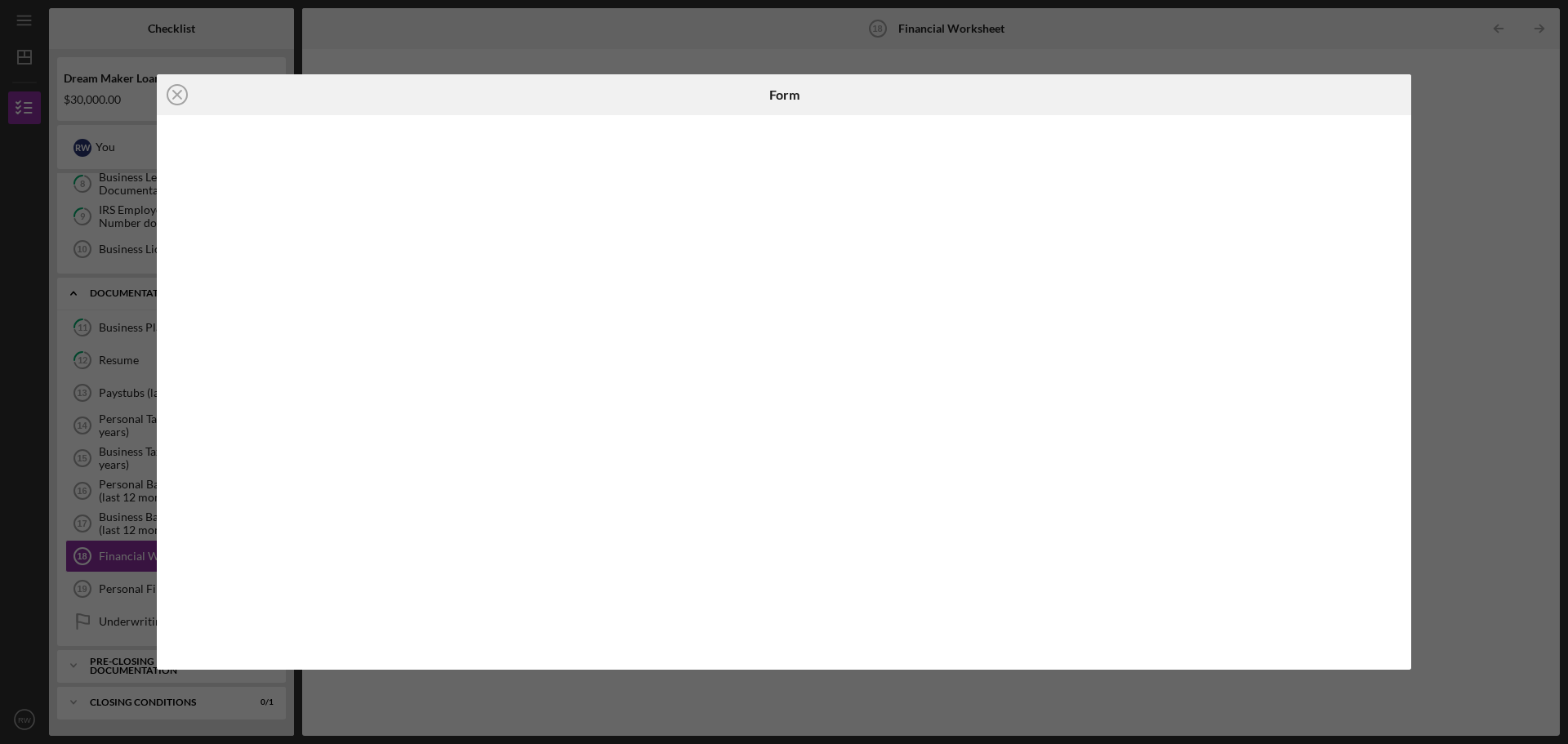
click at [1459, 231] on div "Icon/Close Form" at bounding box center [784, 372] width 1568 height 744
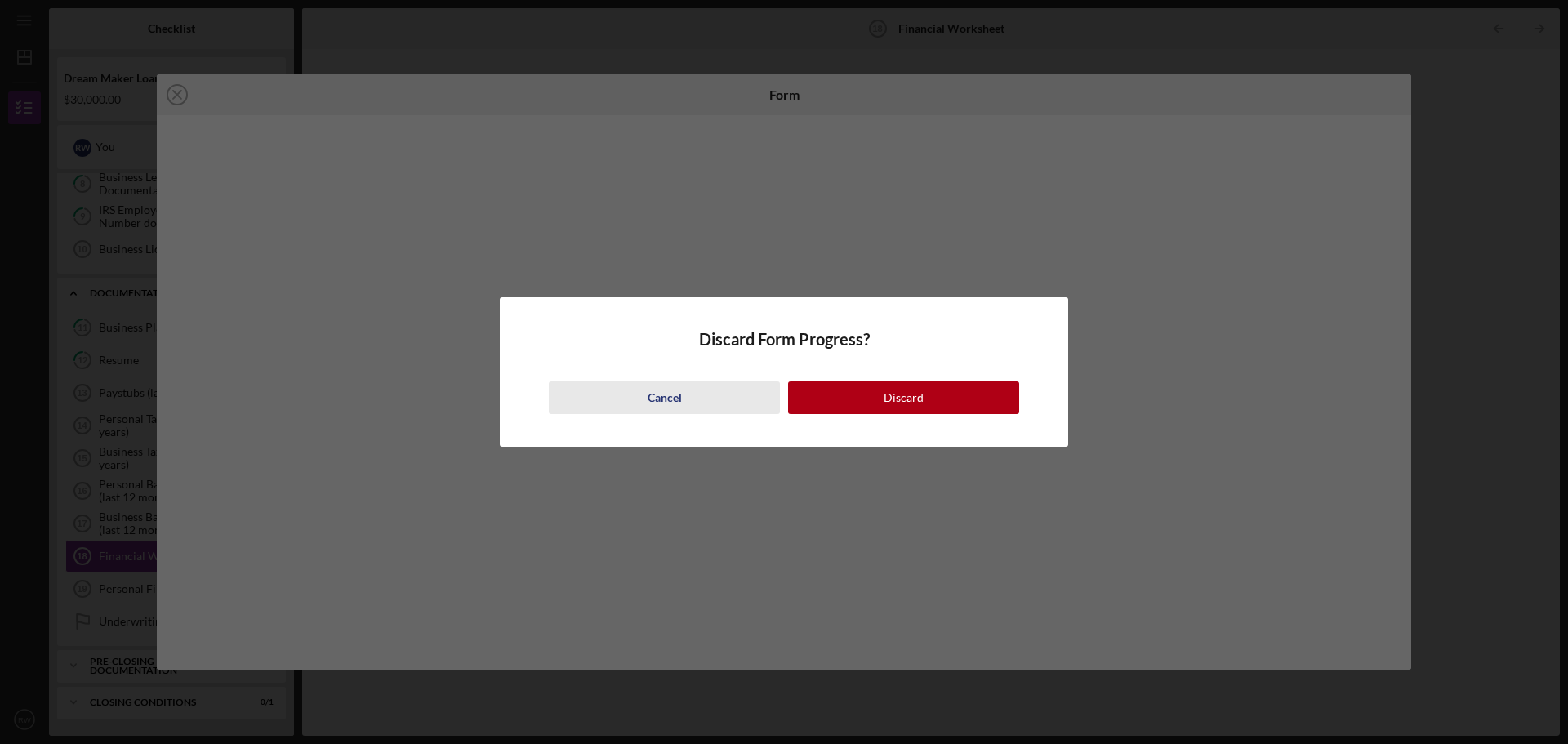
click at [665, 385] on div "Cancel" at bounding box center [665, 397] width 34 height 32
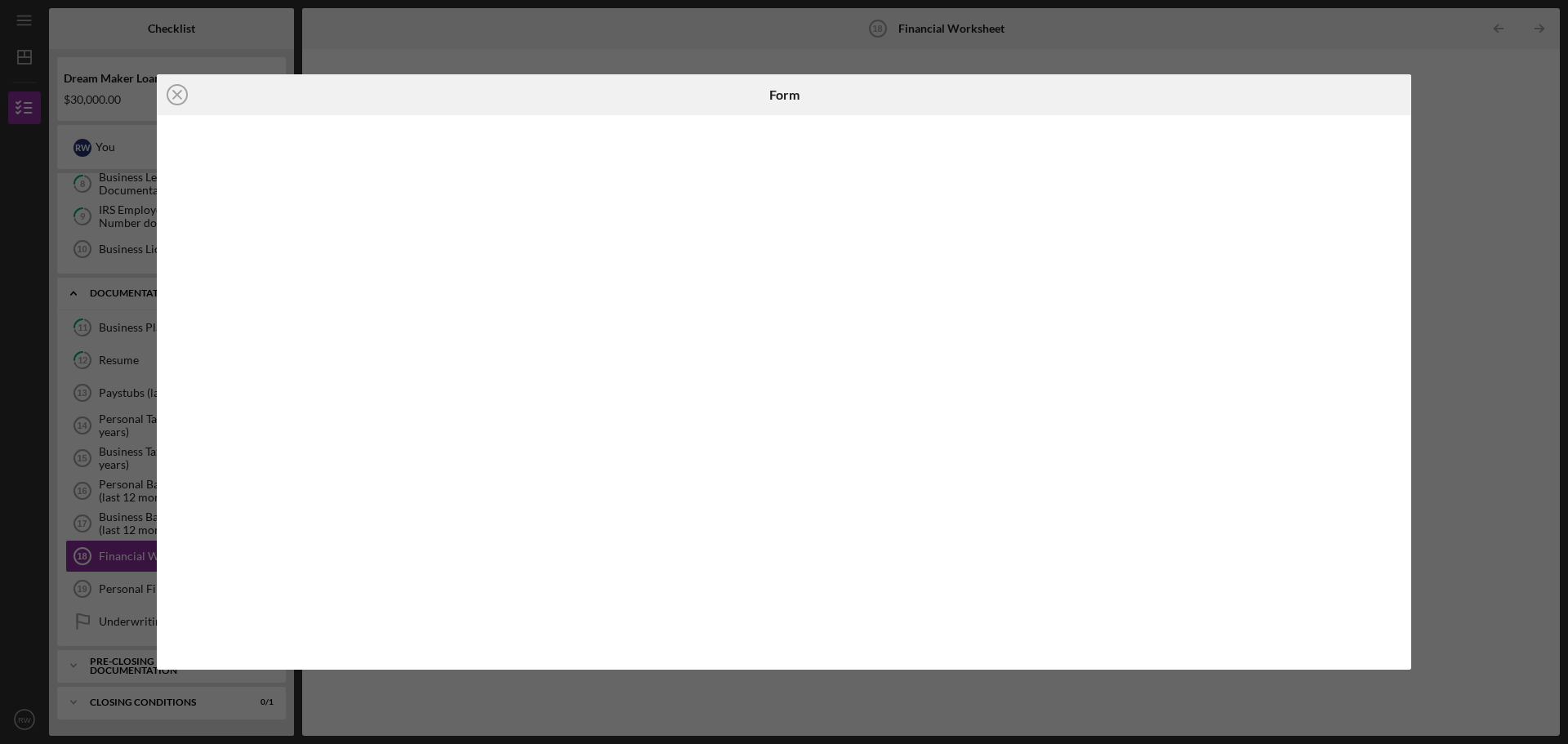
click at [1476, 265] on div "Icon/Close Form" at bounding box center [784, 372] width 1568 height 744
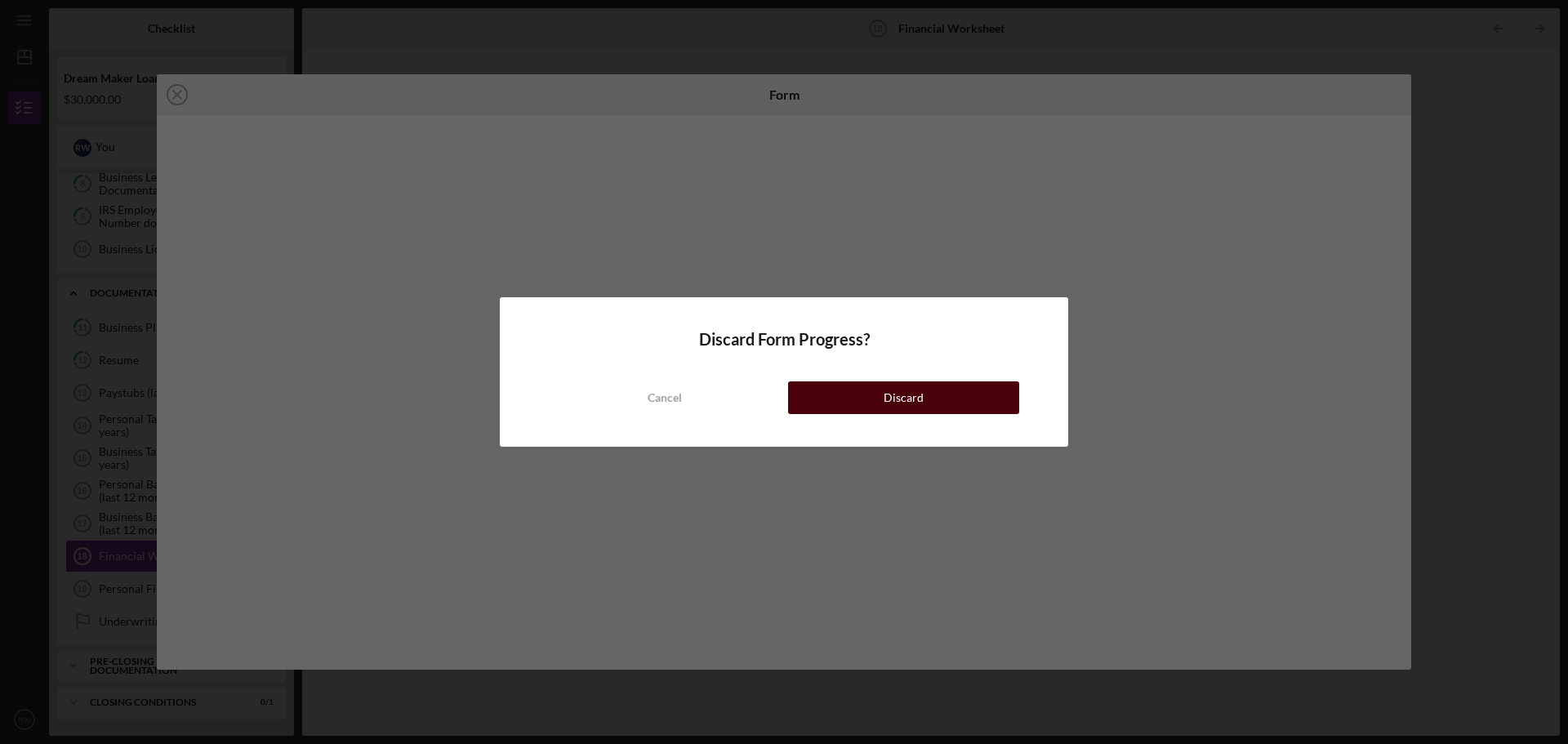
click at [979, 384] on button "Discard" at bounding box center [903, 397] width 231 height 32
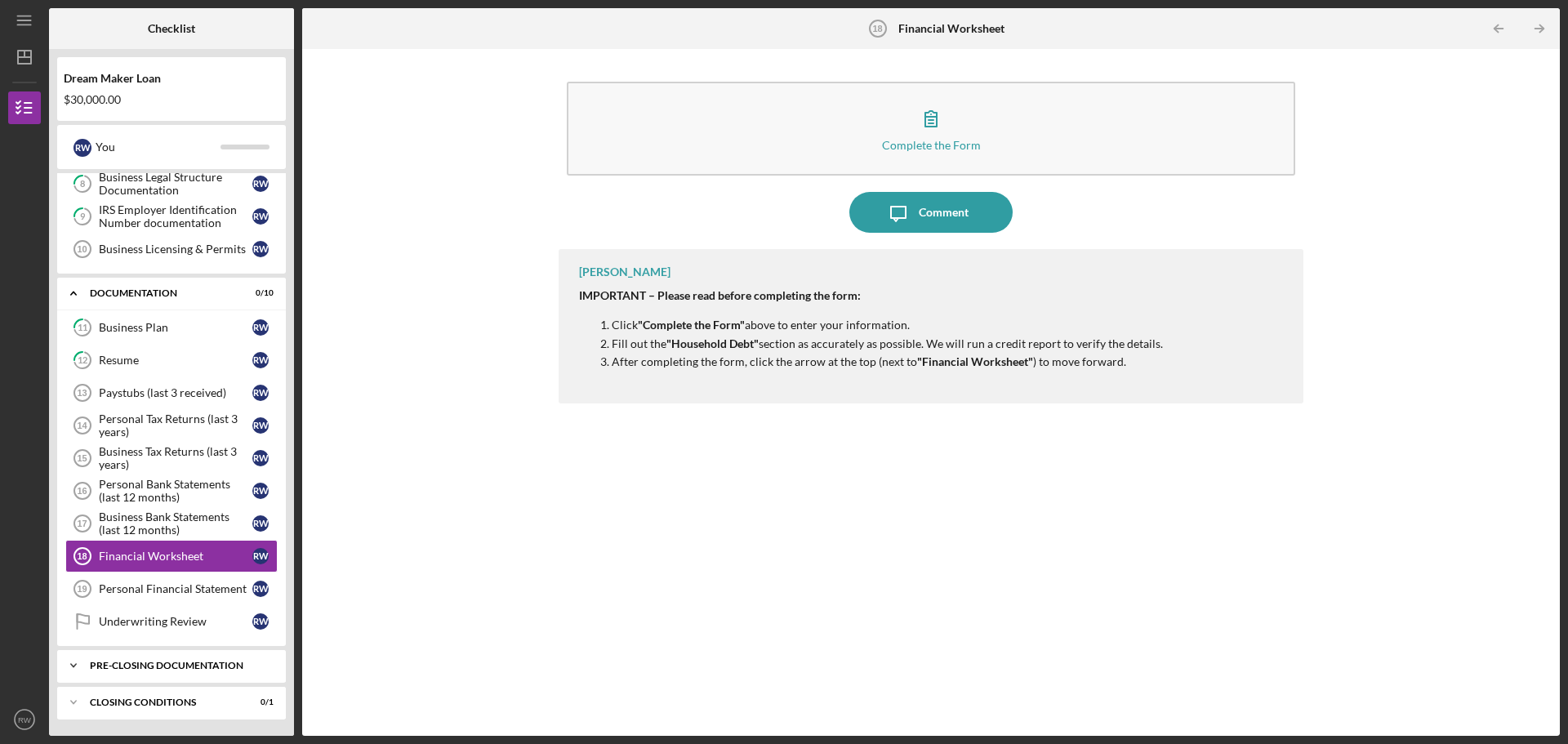
click at [142, 664] on div "Pre-Closing Documentation" at bounding box center [177, 665] width 176 height 10
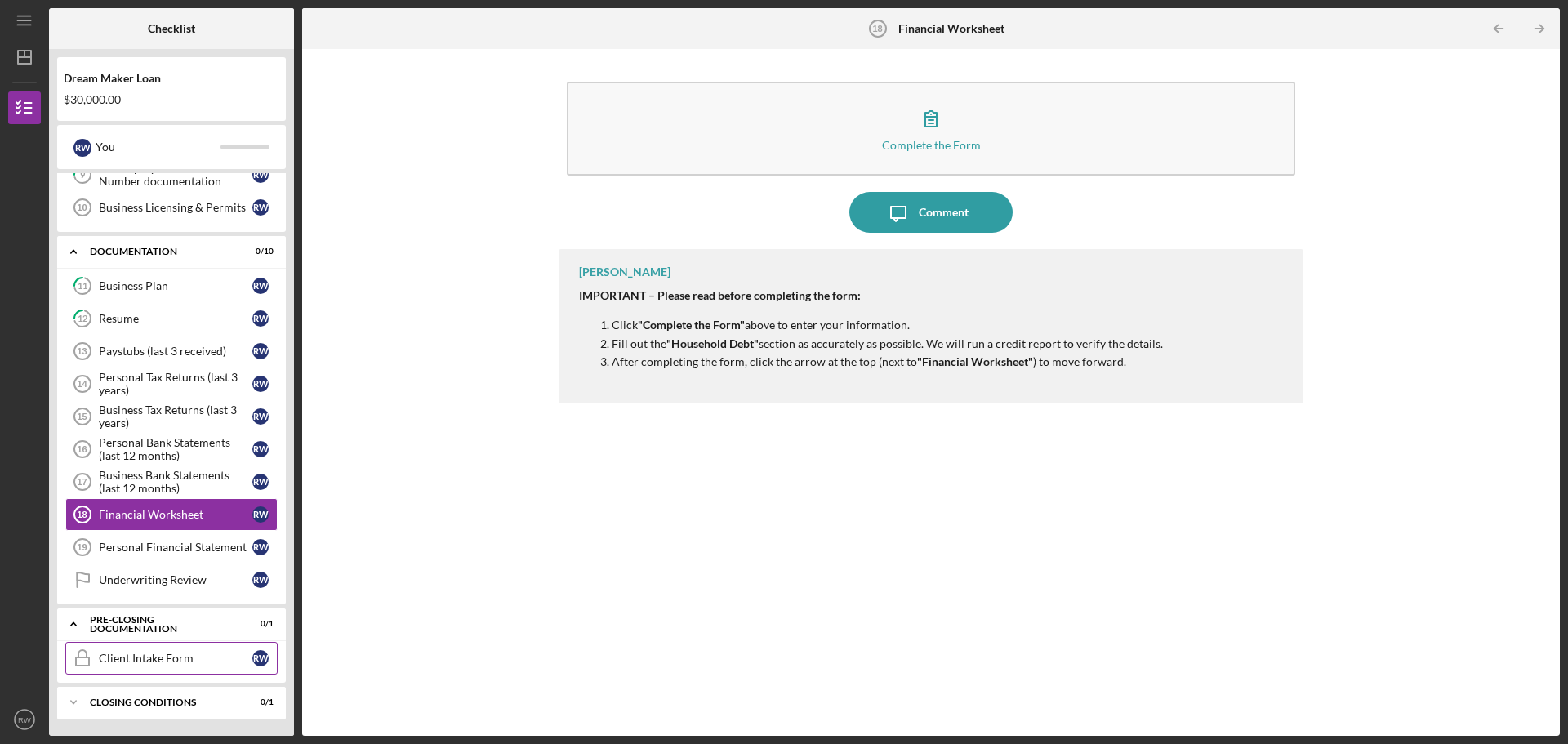
click at [126, 665] on link "Client Intake Form Client Intake Form R W" at bounding box center [172, 658] width 212 height 32
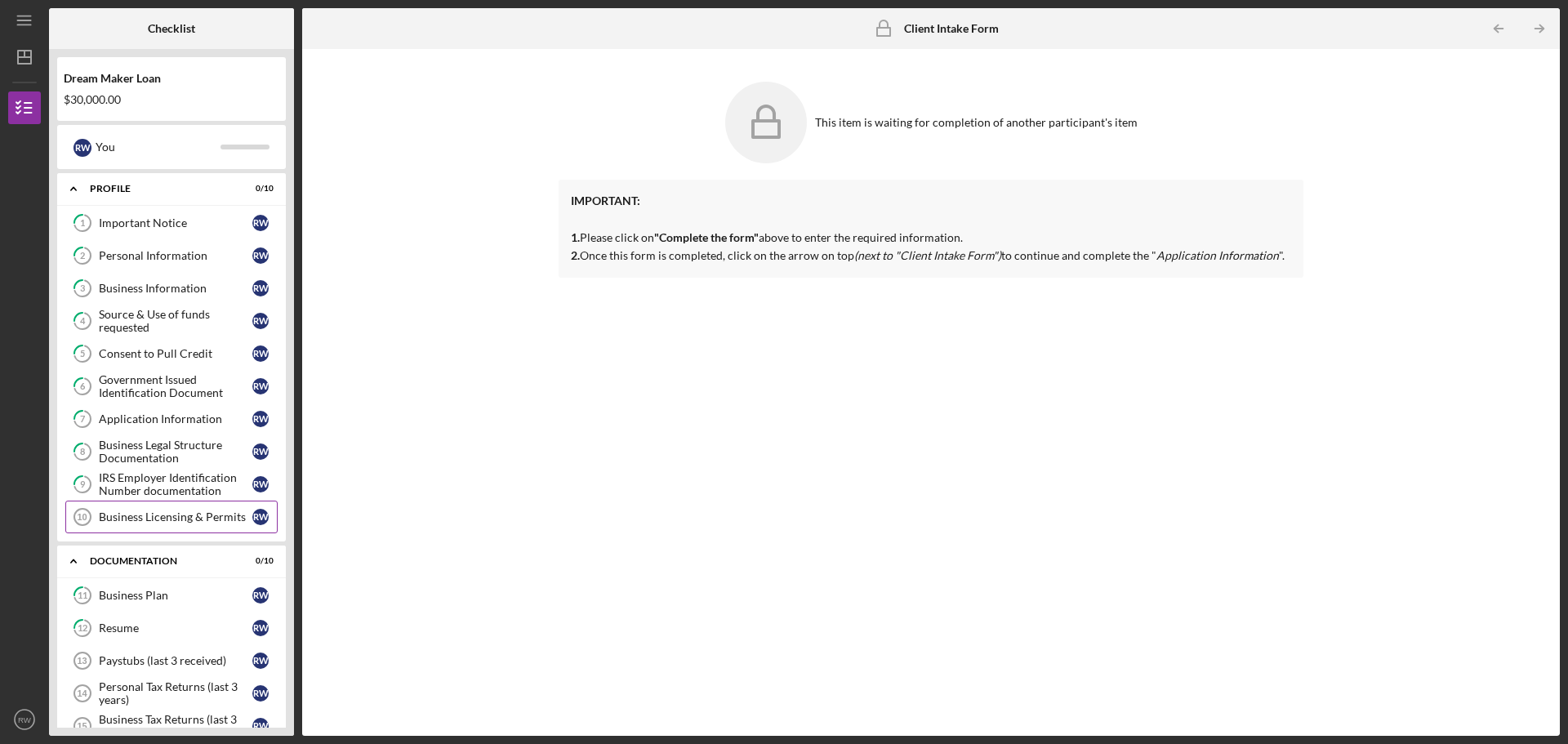
click at [172, 518] on div "Business Licensing & Permits" at bounding box center [175, 517] width 153 height 13
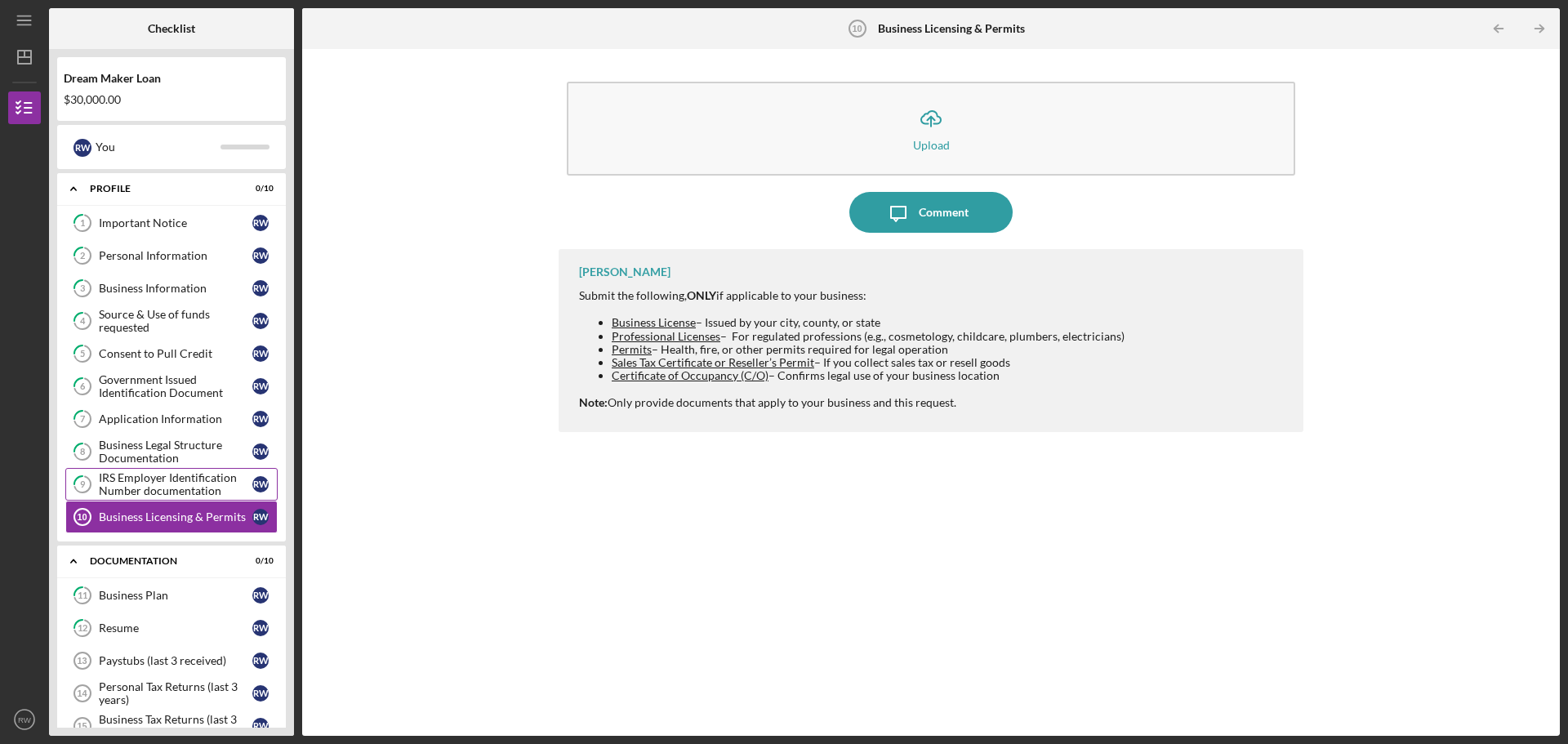
click at [151, 477] on div "IRS Employer Identification Number documentation" at bounding box center [175, 485] width 153 height 27
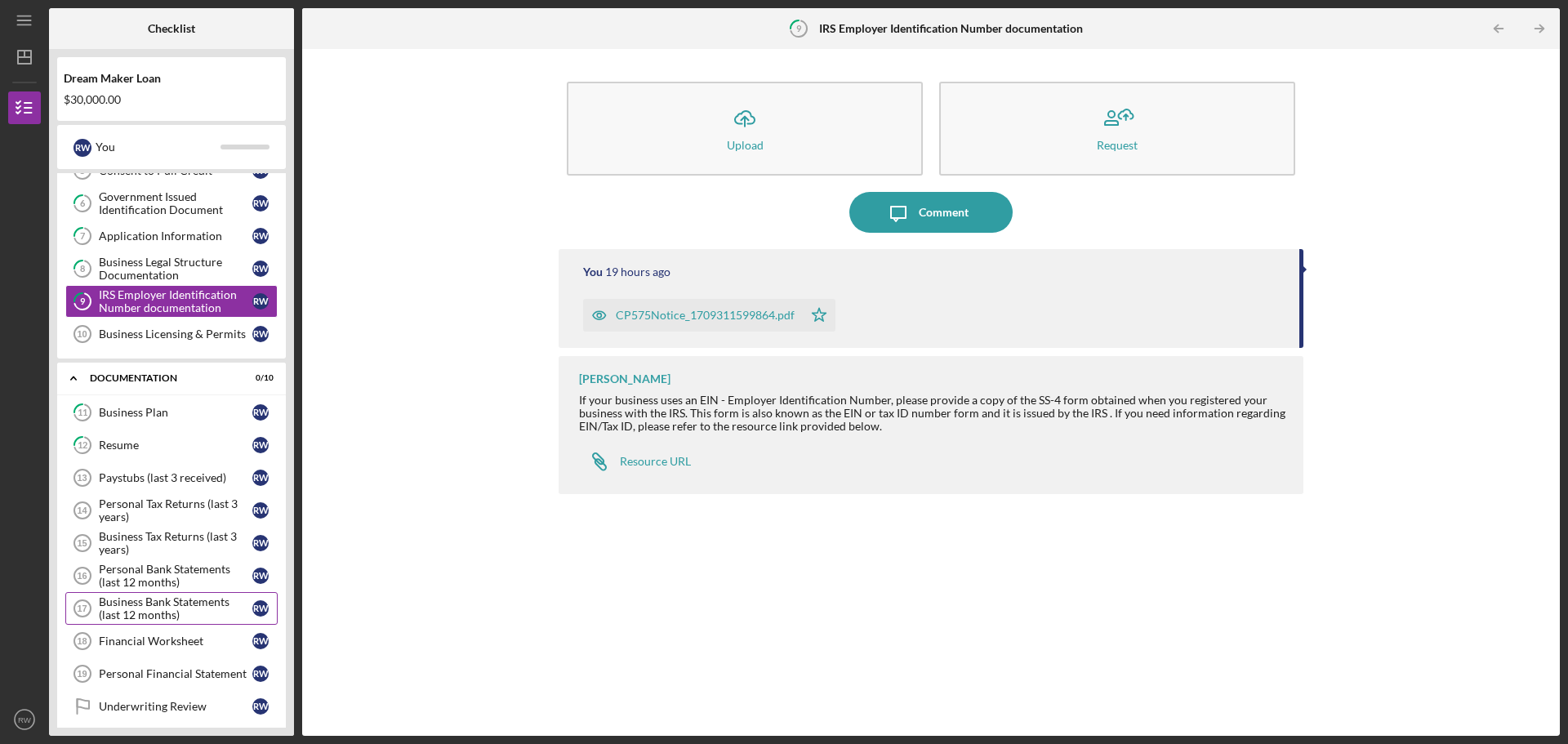
scroll to position [245, 0]
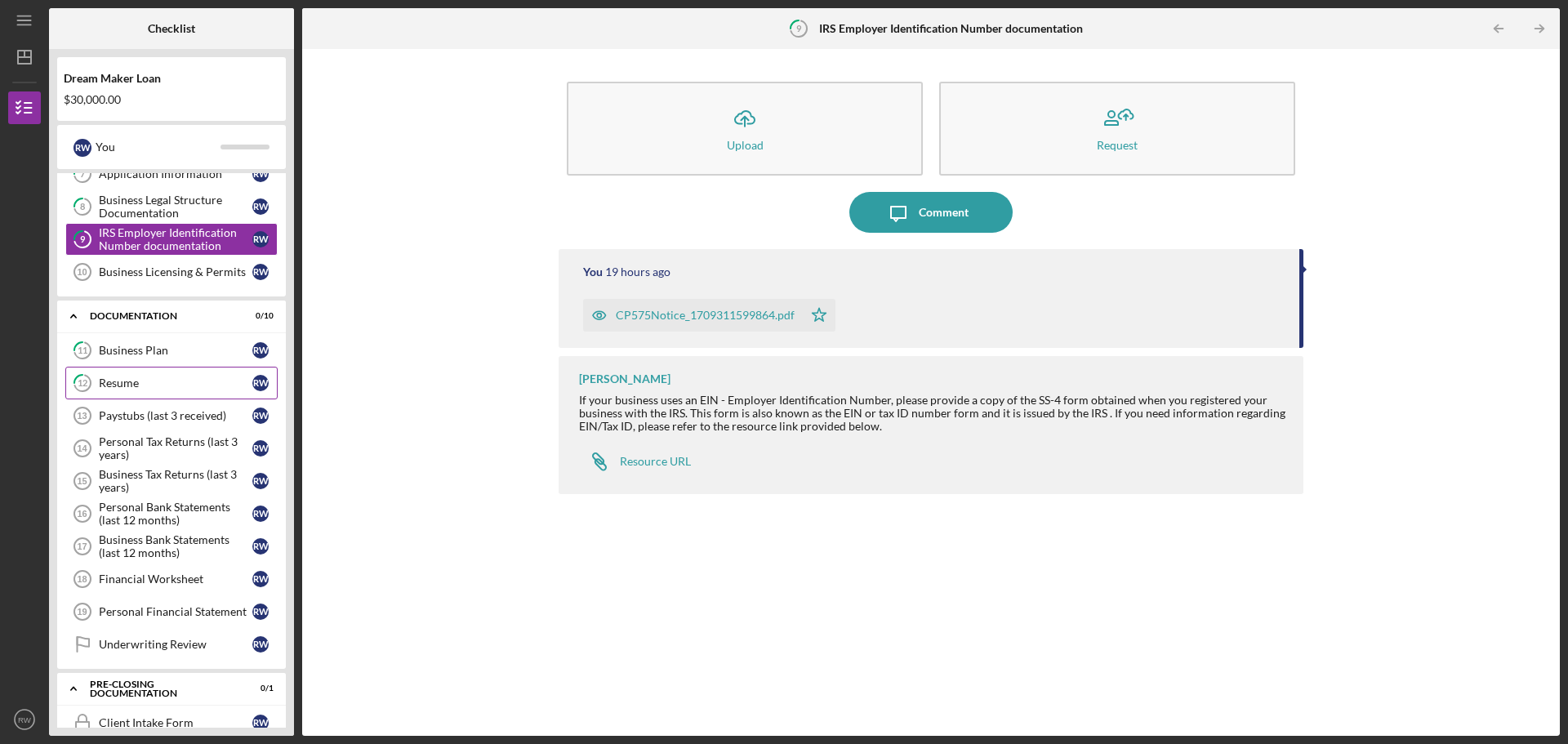
click at [134, 376] on div "Resume" at bounding box center [175, 383] width 153 height 13
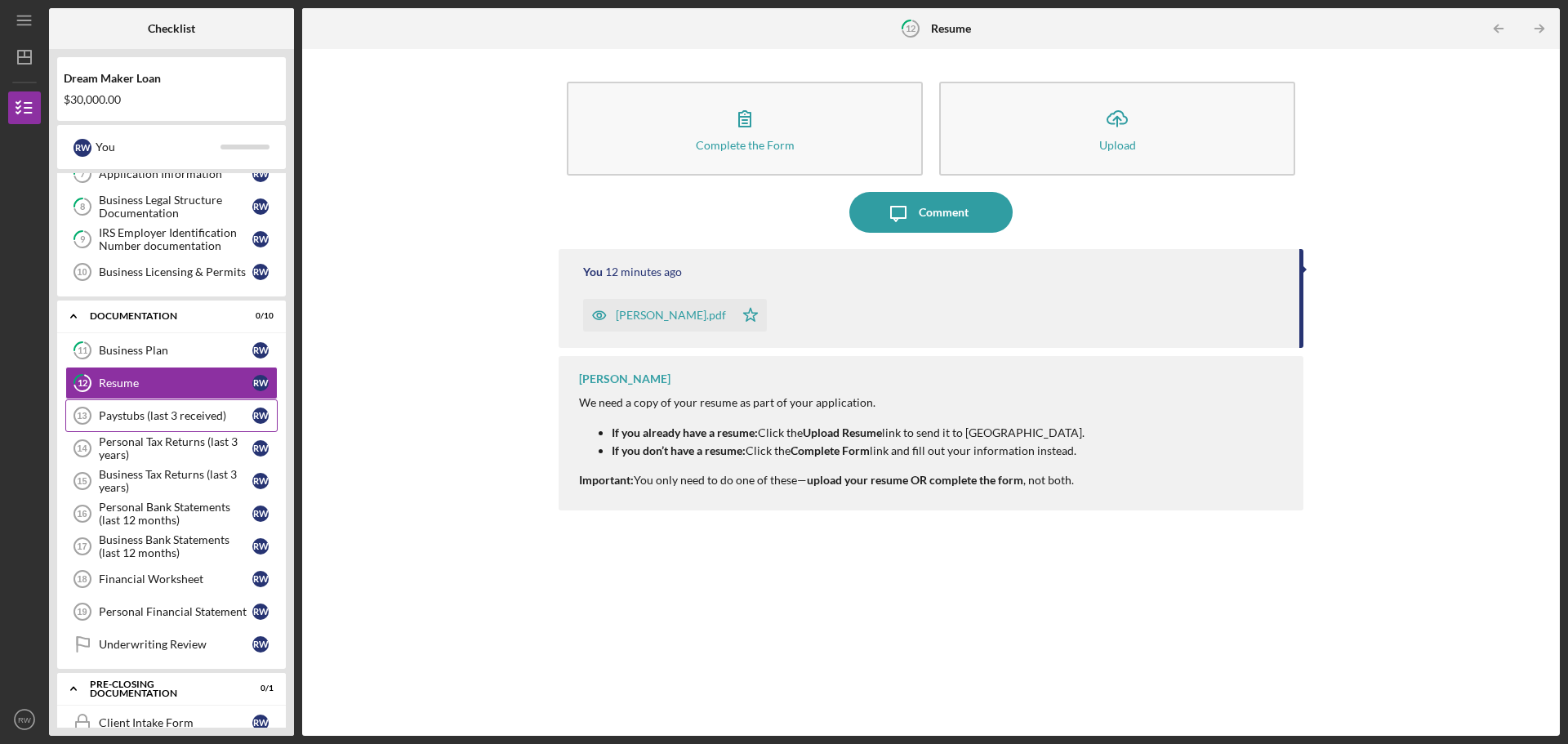
click at [141, 418] on div "Paystubs (last 3 received)" at bounding box center [175, 416] width 153 height 13
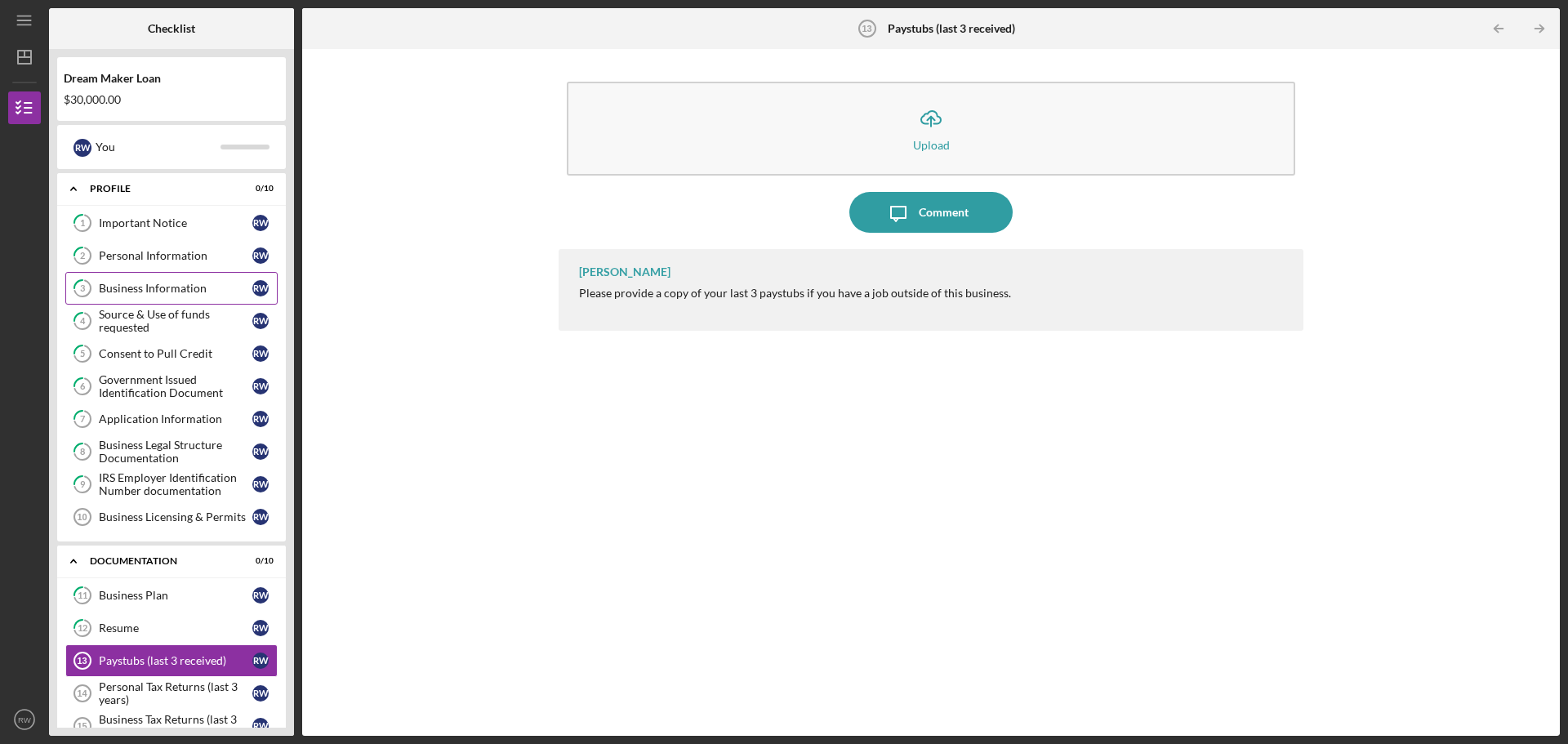
click at [137, 279] on link "3 Business Information R W" at bounding box center [172, 287] width 212 height 32
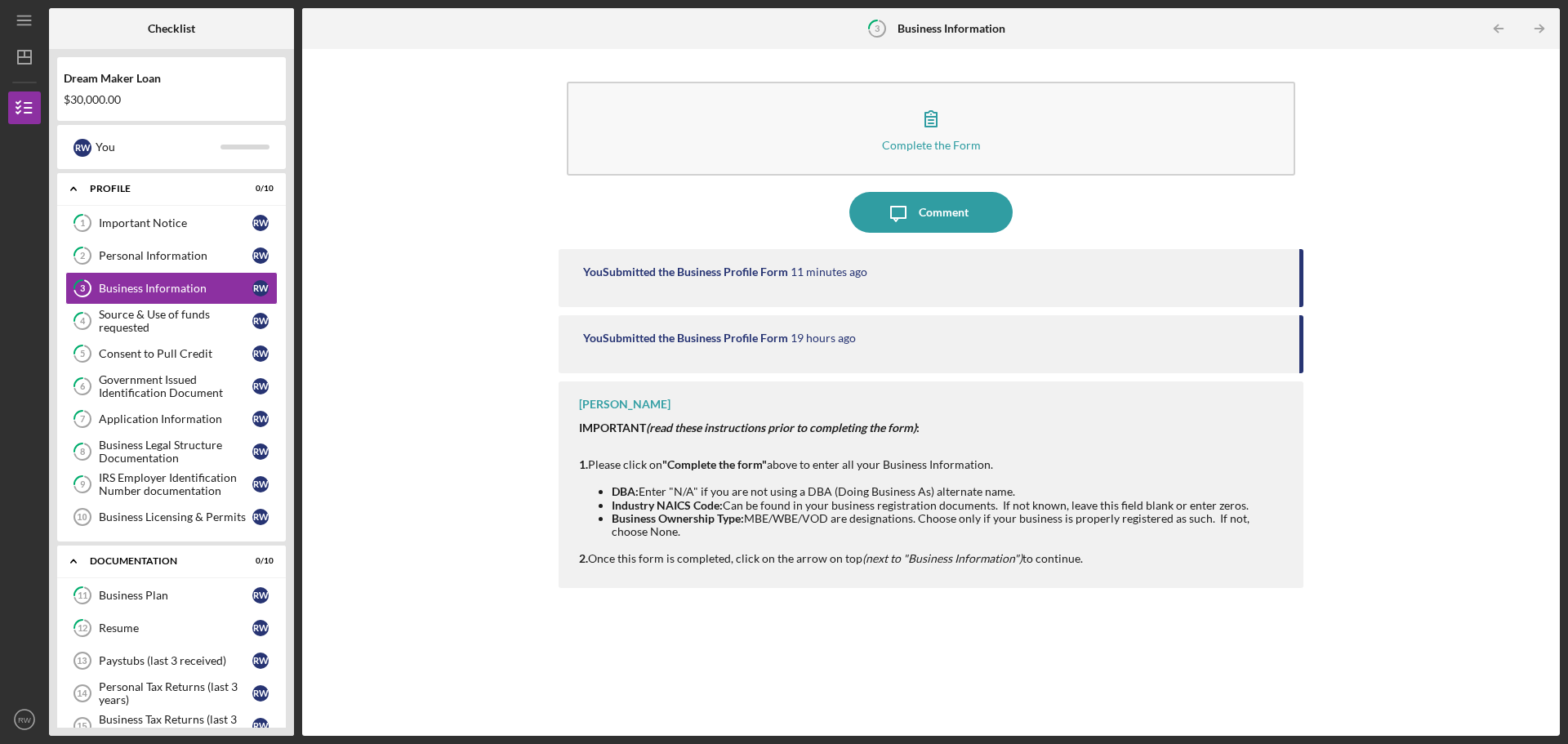
click at [776, 255] on div "You Submitted the Business Profile Form 11 minutes ago" at bounding box center [931, 278] width 745 height 58
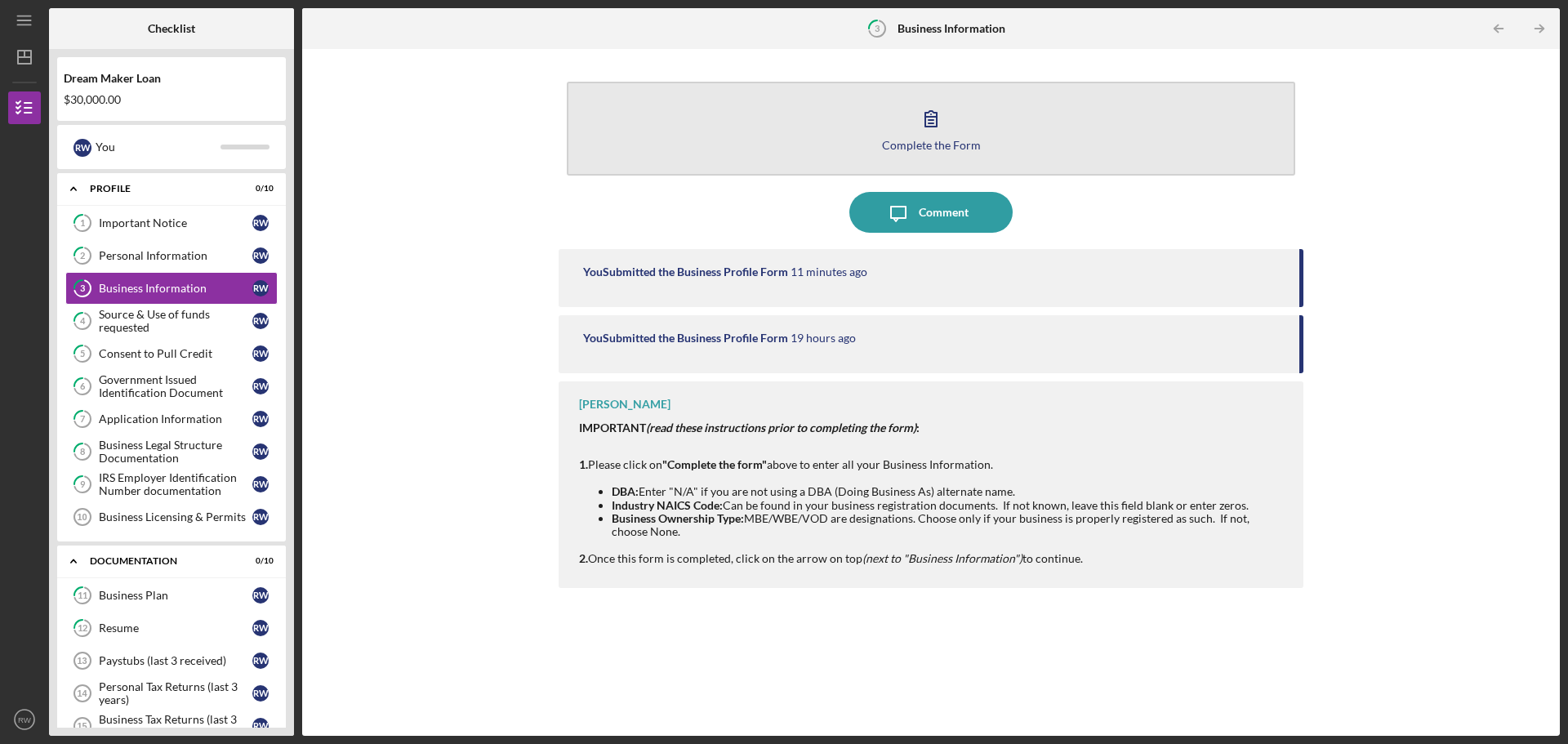
click at [889, 128] on button "Complete the Form Form" at bounding box center [931, 128] width 728 height 94
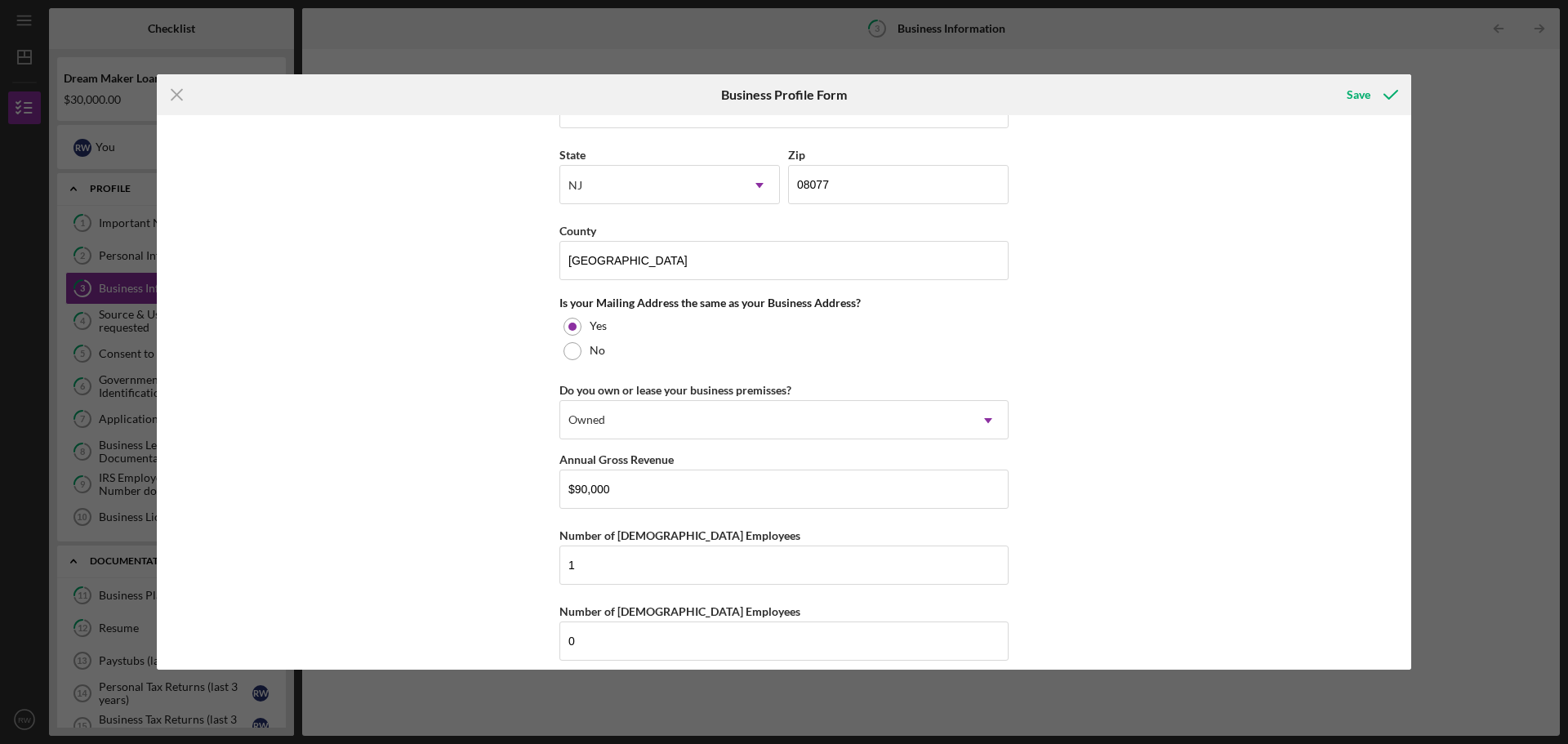
scroll to position [1115, 0]
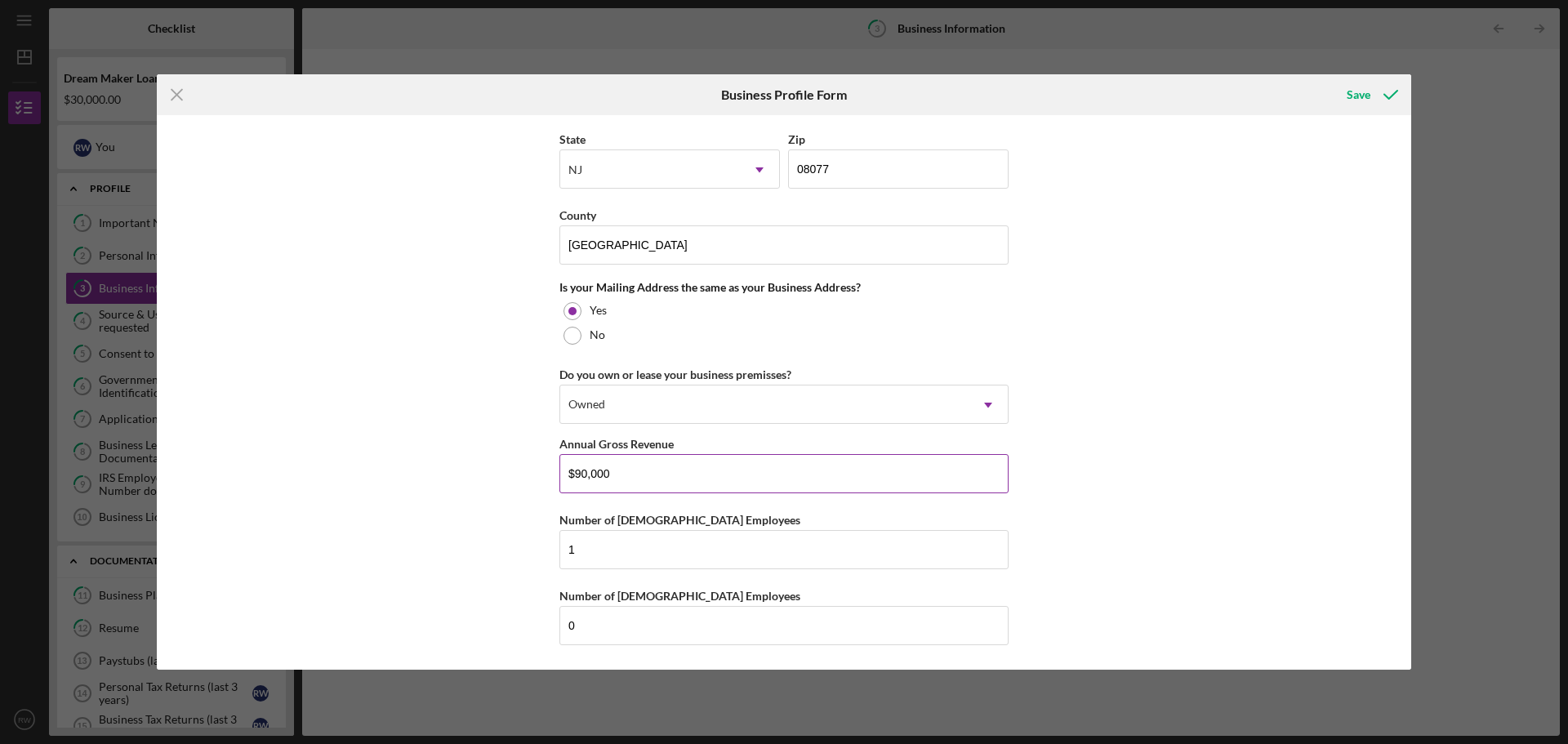
click at [583, 477] on input "$90,000" at bounding box center [784, 473] width 449 height 39
type input "$98,000"
click at [1350, 92] on div "Save" at bounding box center [1358, 94] width 24 height 32
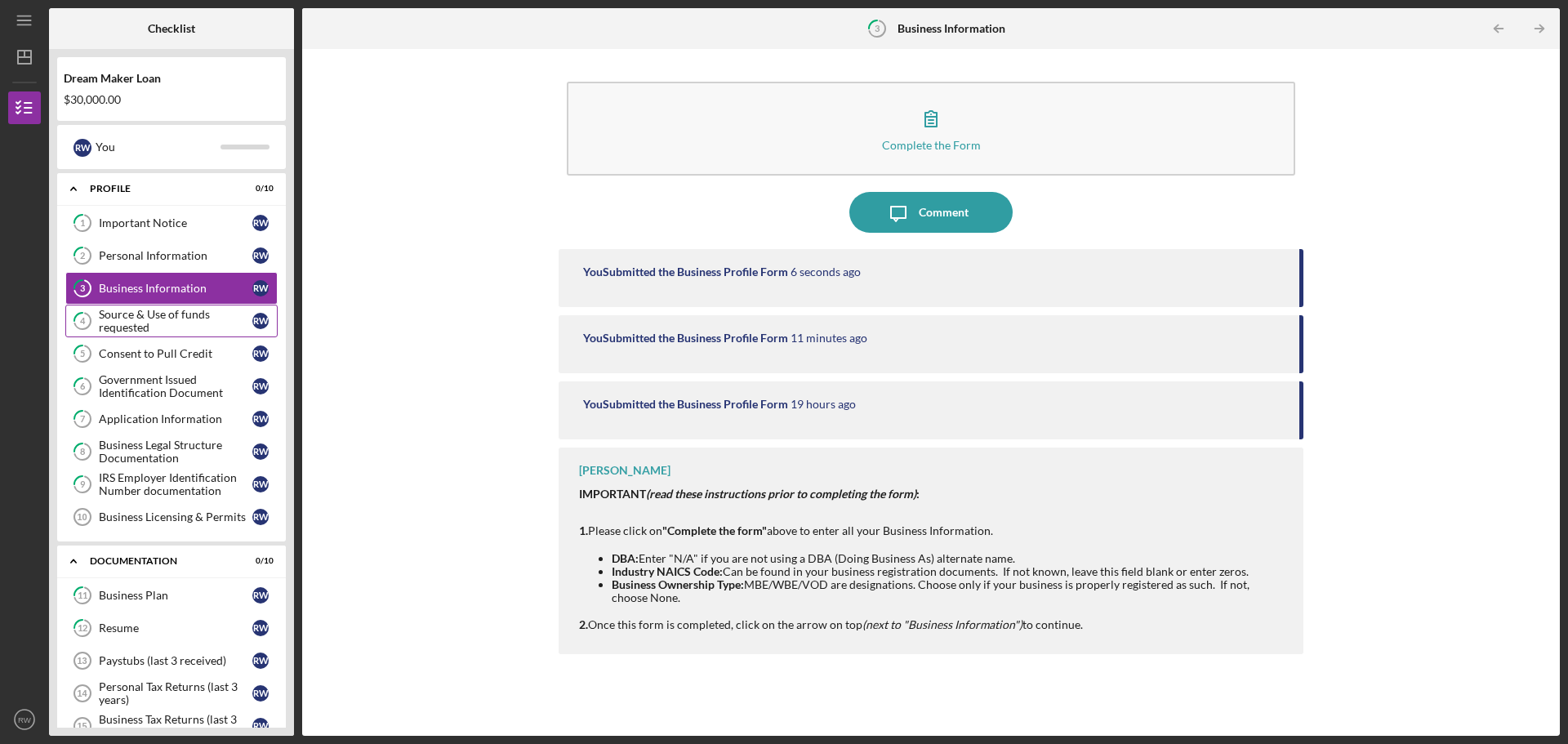
click at [150, 312] on div "Source & Use of funds requested" at bounding box center [175, 321] width 153 height 27
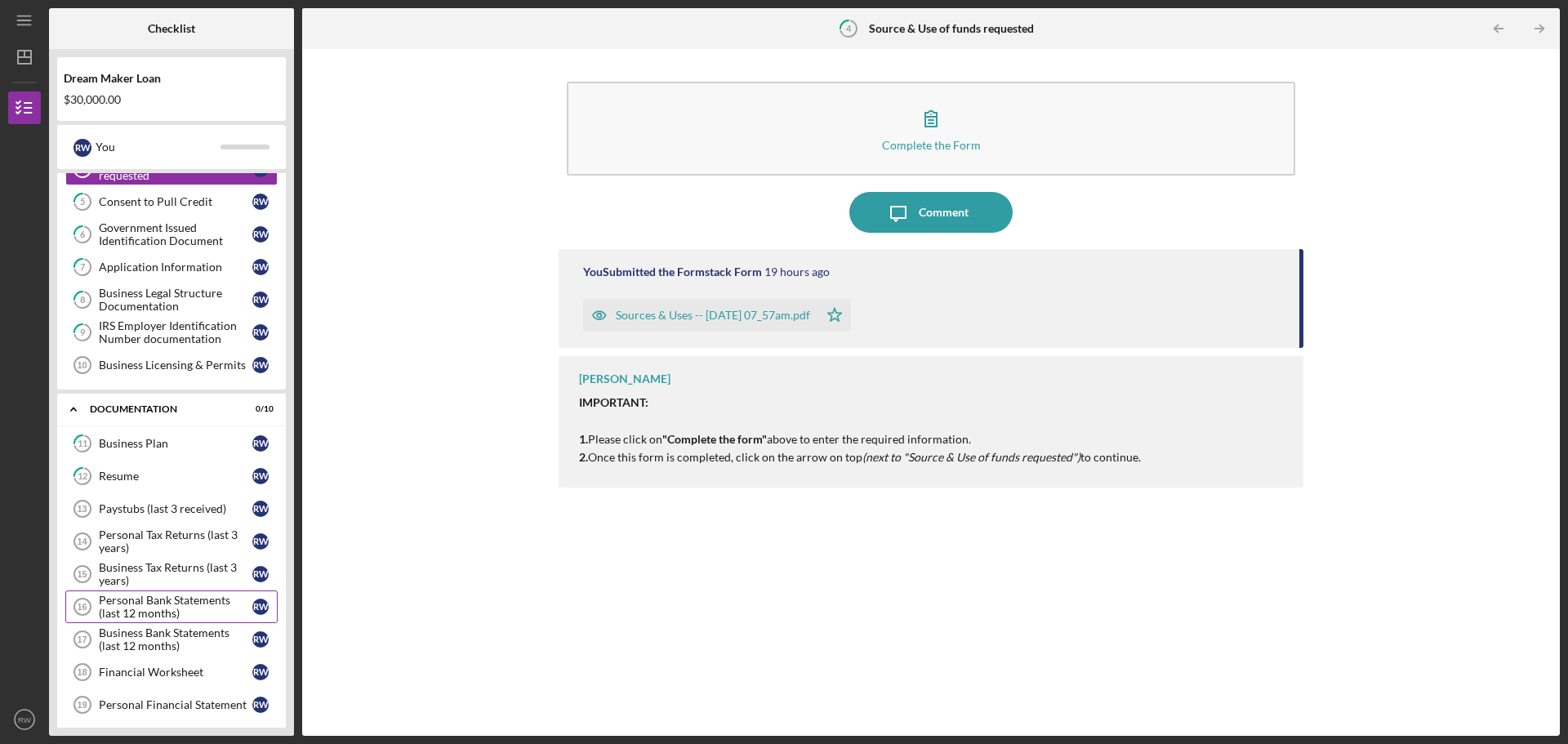
scroll to position [163, 0]
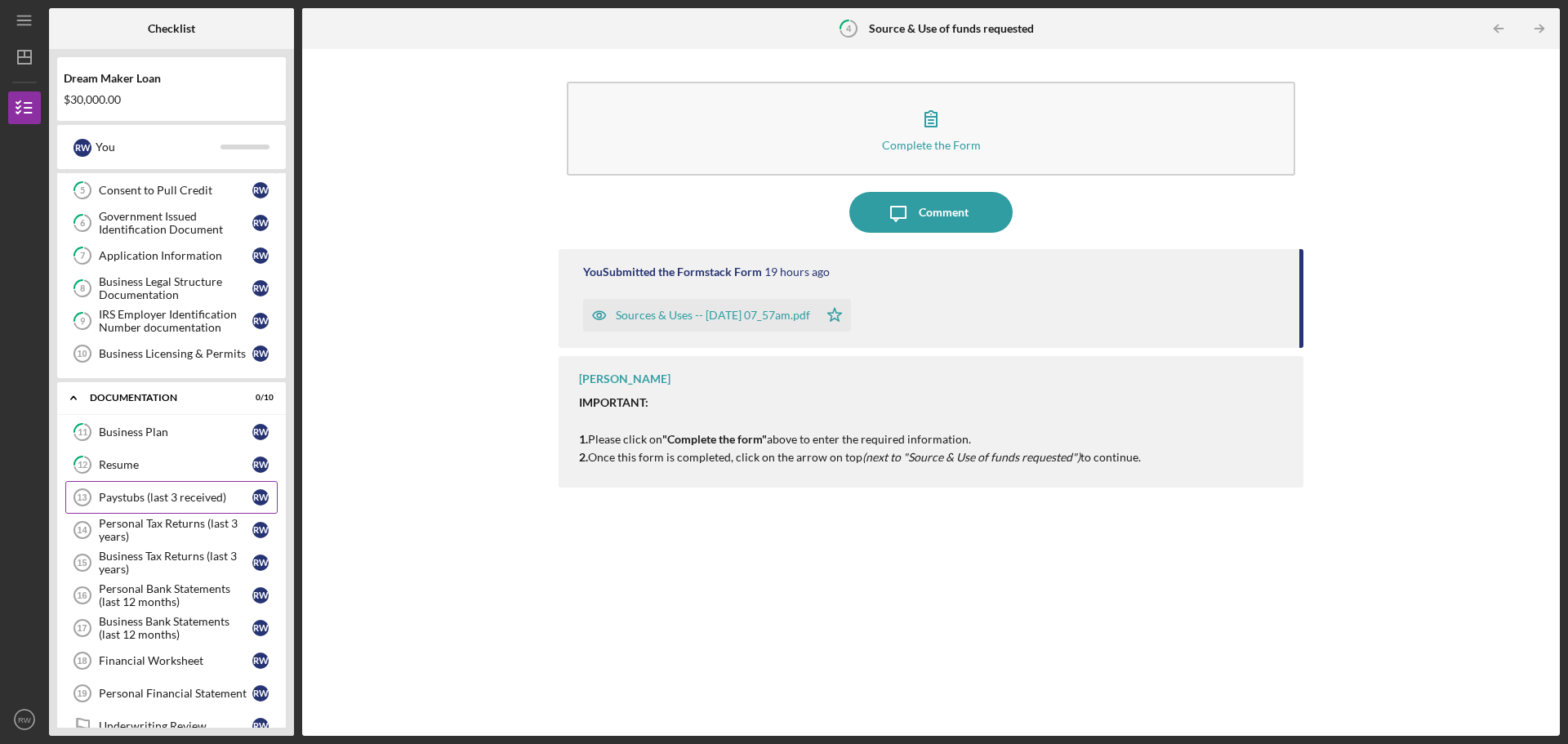
drag, startPoint x: 167, startPoint y: 498, endPoint x: 210, endPoint y: 495, distance: 43.1
click at [167, 498] on div "Paystubs (last 3 received)" at bounding box center [175, 497] width 153 height 13
